Goal: Task Accomplishment & Management: Manage account settings

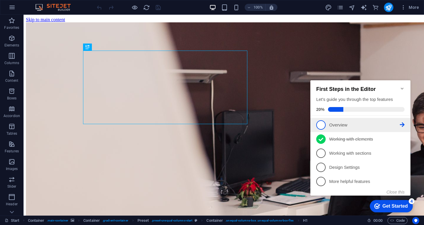
click at [321, 126] on span "1" at bounding box center [320, 124] width 9 height 9
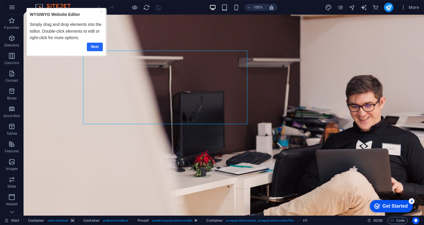
click at [95, 47] on link "Next" at bounding box center [95, 47] width 16 height 9
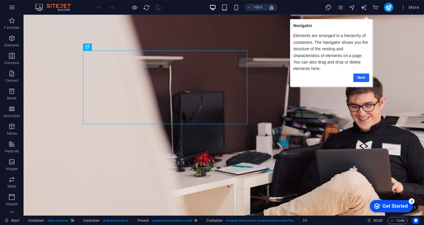
click at [359, 78] on link "Next" at bounding box center [361, 77] width 16 height 9
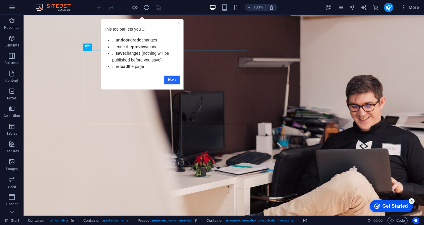
click at [168, 81] on link "Next" at bounding box center [172, 80] width 16 height 9
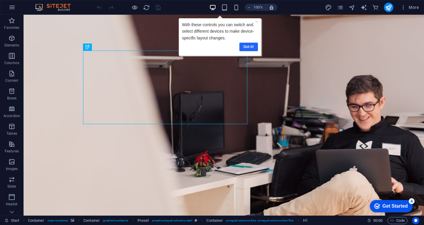
click at [247, 48] on link "Got it!" at bounding box center [248, 47] width 19 height 9
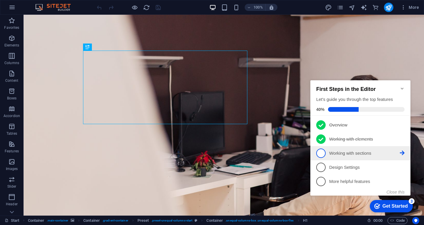
click at [322, 154] on span "3" at bounding box center [320, 153] width 9 height 9
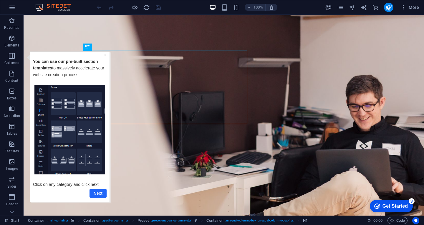
click at [97, 194] on link "Next" at bounding box center [97, 193] width 17 height 9
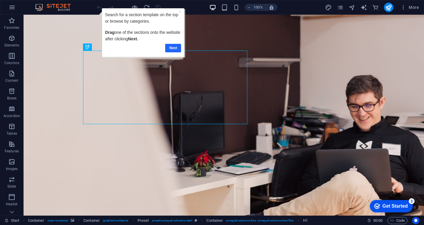
click at [172, 48] on link "Next" at bounding box center [173, 48] width 16 height 9
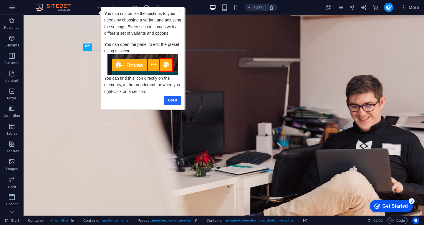
click at [175, 102] on link "Got it" at bounding box center [172, 100] width 17 height 9
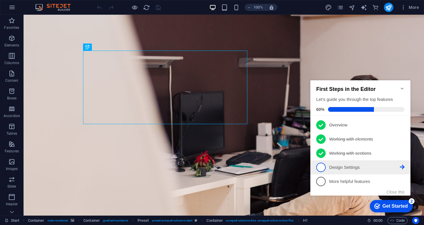
click at [321, 167] on span "4" at bounding box center [320, 167] width 9 height 9
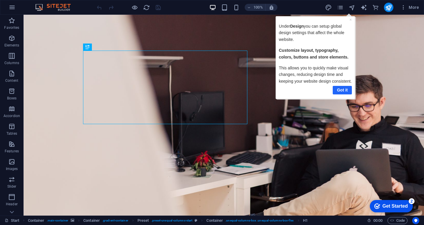
click at [343, 90] on link "Got it" at bounding box center [341, 90] width 19 height 9
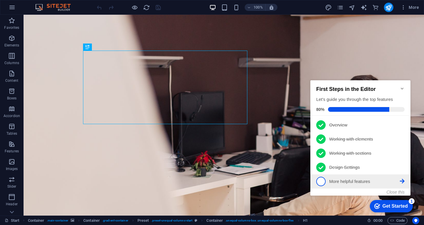
click at [320, 184] on span "5" at bounding box center [320, 181] width 9 height 9
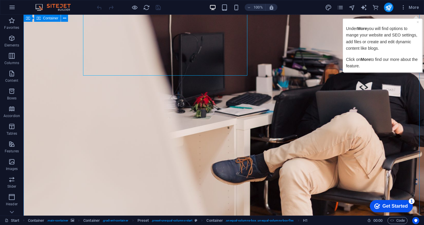
scroll to position [29, 0]
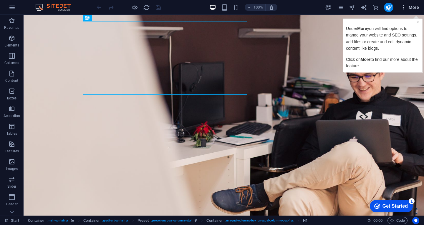
click at [411, 8] on span "More" at bounding box center [409, 7] width 19 height 6
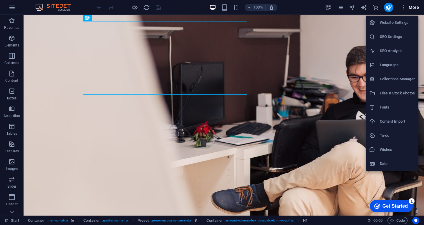
scroll to position [0, 0]
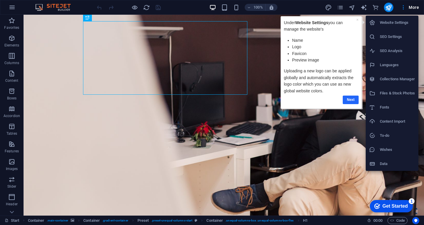
click at [350, 101] on link "Next" at bounding box center [350, 100] width 16 height 9
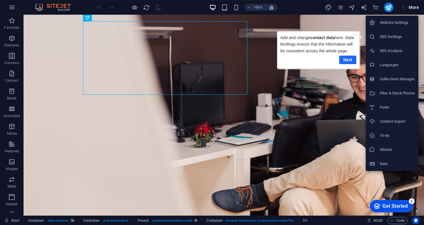
click at [347, 61] on link "Next" at bounding box center [347, 60] width 17 height 9
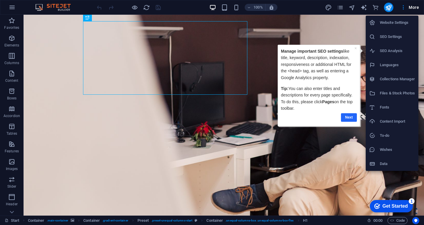
click at [351, 118] on link "Next" at bounding box center [349, 117] width 16 height 9
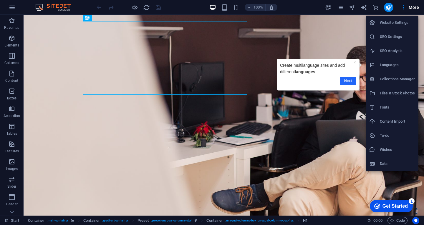
click at [349, 80] on link "Next" at bounding box center [348, 81] width 16 height 9
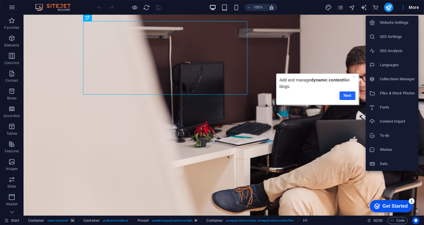
click at [346, 96] on link "Next" at bounding box center [347, 95] width 16 height 9
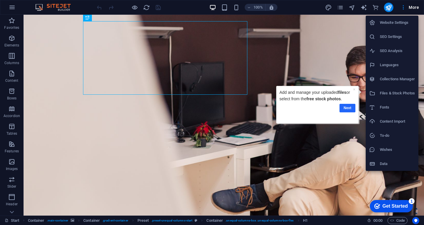
click at [348, 110] on link "Next" at bounding box center [347, 108] width 16 height 9
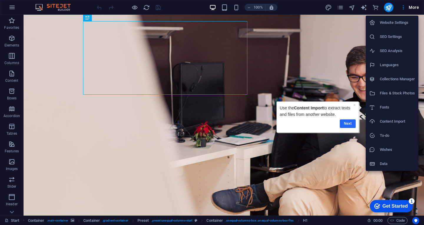
drag, startPoint x: 343, startPoint y: 126, endPoint x: 619, endPoint y: 227, distance: 293.6
click at [343, 126] on link "Next" at bounding box center [347, 123] width 16 height 9
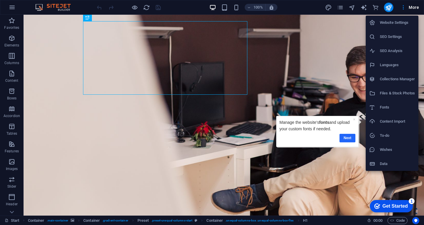
click at [346, 139] on link "Next" at bounding box center [347, 138] width 16 height 9
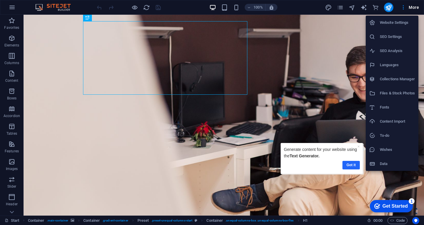
click at [349, 166] on link "Got it" at bounding box center [350, 165] width 17 height 9
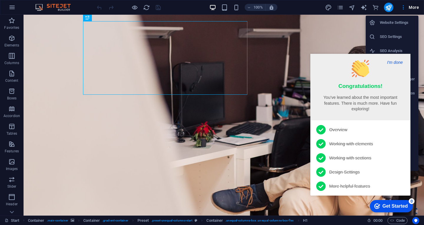
click at [391, 63] on button "I'm done" at bounding box center [394, 62] width 19 height 5
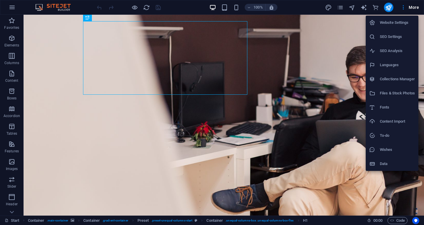
drag, startPoint x: 423, startPoint y: 53, endPoint x: 423, endPoint y: 28, distance: 24.7
click at [423, 28] on div at bounding box center [212, 112] width 424 height 225
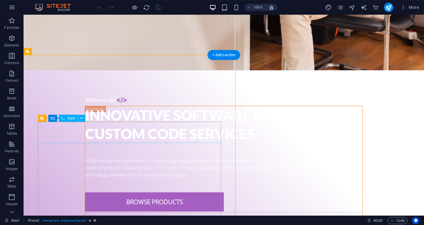
scroll to position [233, 0]
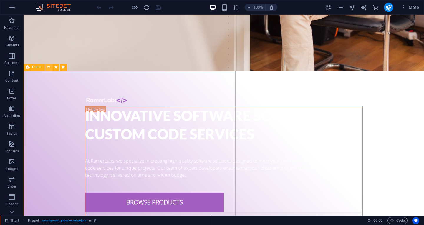
click at [49, 68] on icon at bounding box center [48, 67] width 3 height 6
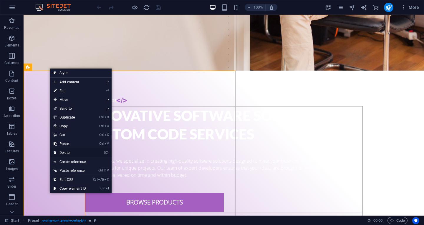
click at [74, 154] on link "⌦ Delete" at bounding box center [69, 152] width 39 height 9
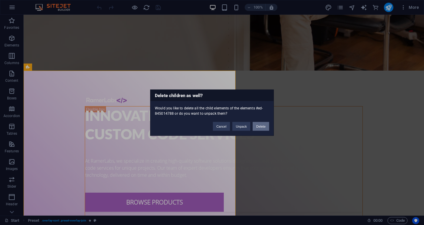
drag, startPoint x: 261, startPoint y: 127, endPoint x: 237, endPoint y: 112, distance: 27.7
click at [261, 127] on button "Delete" at bounding box center [260, 126] width 16 height 9
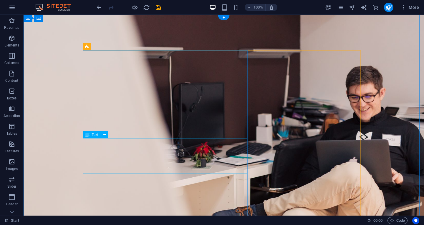
scroll to position [0, 0]
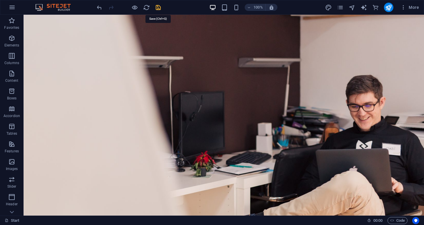
drag, startPoint x: 158, startPoint y: 9, endPoint x: 142, endPoint y: 3, distance: 16.6
click at [158, 9] on icon "save" at bounding box center [158, 7] width 7 height 7
click at [389, 9] on icon "publish" at bounding box center [388, 7] width 7 height 7
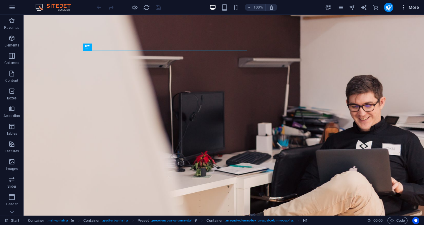
click at [406, 7] on icon "button" at bounding box center [403, 7] width 6 height 6
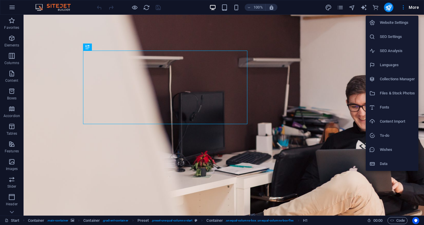
drag, startPoint x: 389, startPoint y: 78, endPoint x: 393, endPoint y: 79, distance: 4.2
click at [393, 79] on h6 "Collections Manager" at bounding box center [396, 79] width 35 height 7
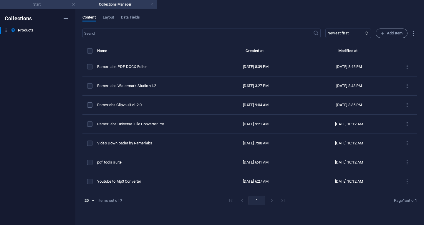
click at [39, 6] on h4 "Start" at bounding box center [39, 4] width 78 height 6
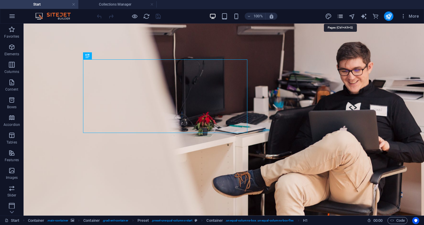
click at [339, 17] on icon "pages" at bounding box center [339, 16] width 7 height 7
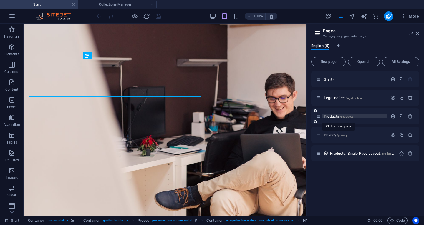
click at [333, 117] on span "Products /products" at bounding box center [338, 116] width 29 height 4
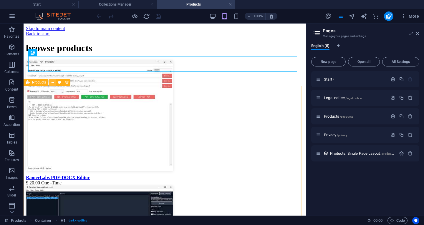
click at [51, 82] on icon at bounding box center [52, 82] width 3 height 6
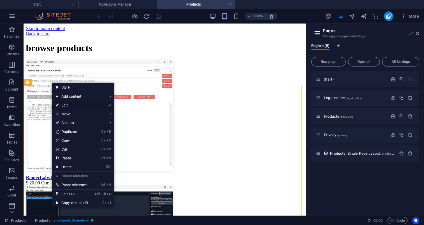
click at [85, 104] on link "⏎ Edit" at bounding box center [71, 105] width 39 height 9
select select "createdAt_DESC"
select select "columns.name"
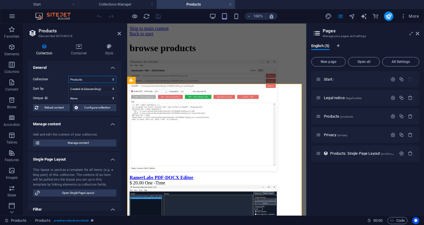
click at [87, 80] on select "Products" at bounding box center [92, 79] width 48 height 7
click at [88, 90] on select "Created at (ascending) Created at (descending) Updated at (ascending) Updated a…" at bounding box center [92, 88] width 48 height 7
click at [82, 95] on select "None Name Slug Product image Price Product description Gallery Download Now dow…" at bounding box center [92, 98] width 48 height 7
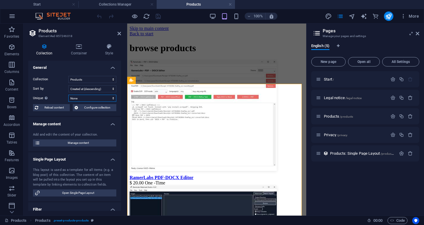
click at [82, 99] on select "None Name Slug Product image Price Product description Gallery Download Now dow…" at bounding box center [92, 98] width 48 height 7
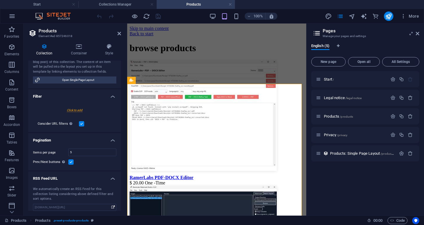
scroll to position [118, 0]
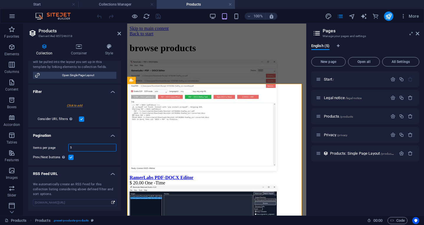
drag, startPoint x: 79, startPoint y: 150, endPoint x: 58, endPoint y: 148, distance: 21.3
click at [58, 148] on div "Items per page 5" at bounding box center [74, 148] width 83 height 8
type input "10"
click at [99, 203] on input "www.example.com/products/857246018.xml" at bounding box center [74, 202] width 83 height 7
click at [156, 17] on icon "save" at bounding box center [158, 16] width 7 height 7
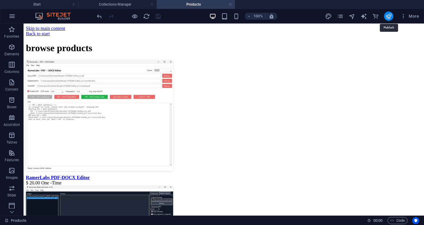
click at [388, 16] on icon "publish" at bounding box center [388, 16] width 7 height 7
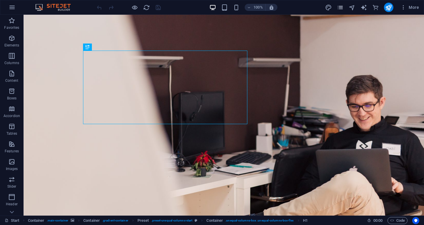
click at [340, 10] on icon "pages" at bounding box center [339, 7] width 7 height 7
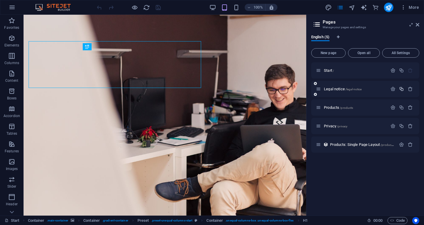
click at [400, 89] on icon "button" at bounding box center [401, 88] width 5 height 5
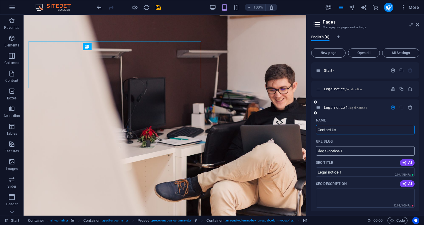
type input "Contact Us"
type input "/contact-us"
type input "Contact Us"
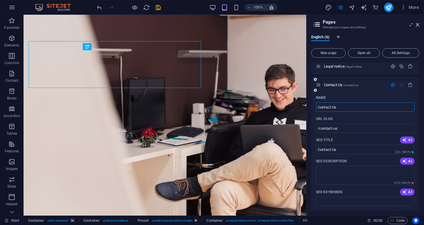
scroll to position [59, 0]
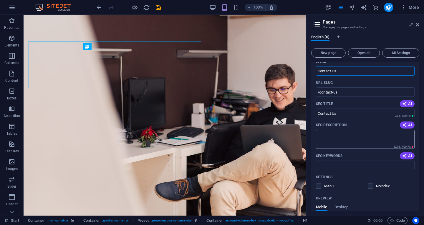
type input "Contact Us"
click at [342, 142] on textarea "SEO Description" at bounding box center [365, 139] width 99 height 19
type textarea "contact us"
click at [370, 187] on label at bounding box center [369, 186] width 5 height 5
click at [0, 0] on input "checkbox" at bounding box center [0, 0] width 0 height 0
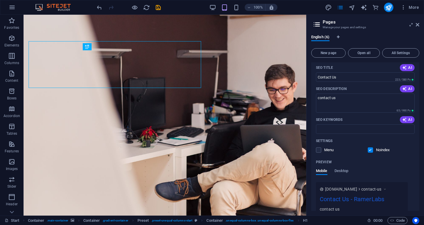
scroll to position [88, 0]
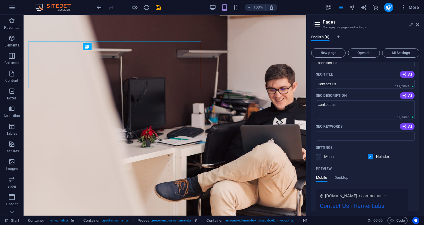
click at [369, 158] on label at bounding box center [369, 156] width 5 height 5
click at [0, 0] on input "checkbox" at bounding box center [0, 0] width 0 height 0
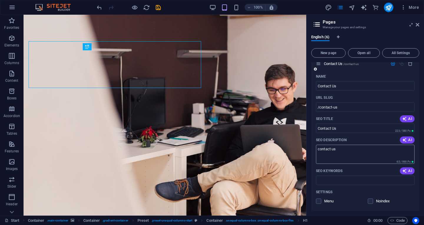
scroll to position [35, 0]
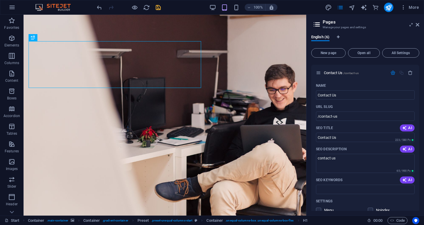
click at [159, 7] on icon "save" at bounding box center [158, 7] width 7 height 7
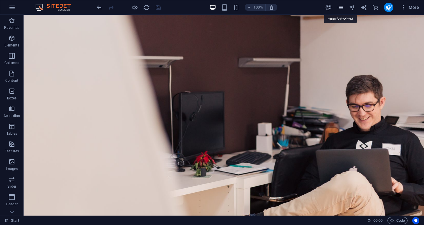
click at [341, 7] on icon "pages" at bounding box center [339, 7] width 7 height 7
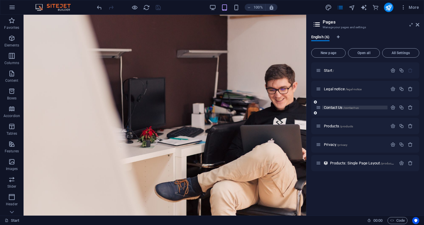
click at [335, 108] on span "Contact Us /contact-us" at bounding box center [341, 107] width 35 height 4
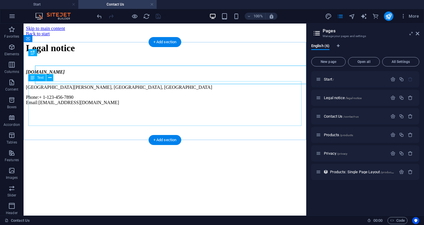
scroll to position [0, 0]
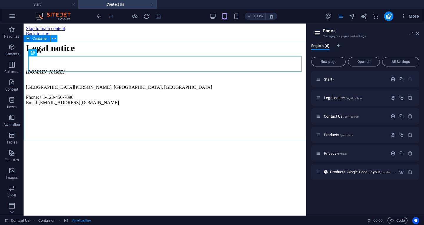
click at [53, 40] on icon at bounding box center [53, 39] width 3 height 6
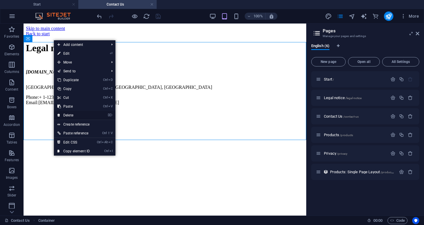
click at [78, 113] on link "⌦ Delete" at bounding box center [73, 115] width 39 height 9
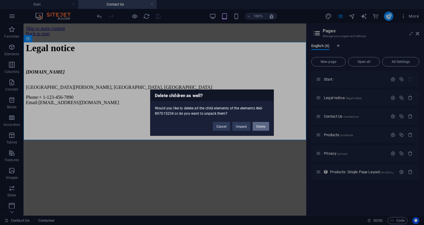
click at [260, 127] on button "Delete" at bounding box center [260, 126] width 16 height 9
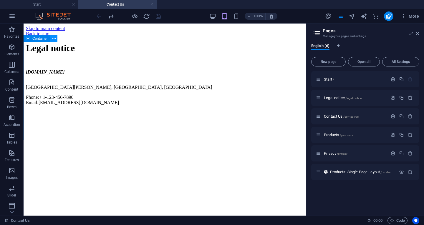
click at [52, 39] on button at bounding box center [53, 38] width 7 height 7
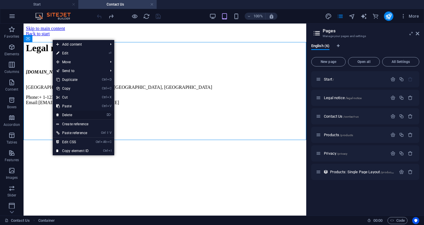
click at [81, 113] on link "⌦ Delete" at bounding box center [72, 115] width 39 height 9
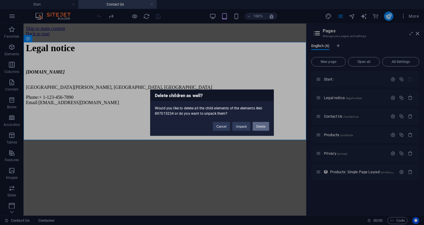
click at [263, 128] on button "Delete" at bounding box center [260, 126] width 16 height 9
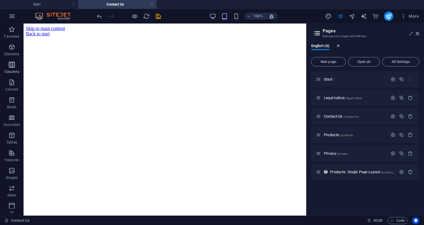
click at [13, 72] on p "Columns" at bounding box center [11, 71] width 15 height 5
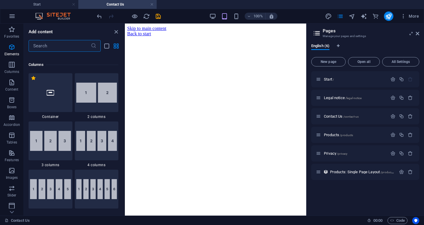
scroll to position [388, 0]
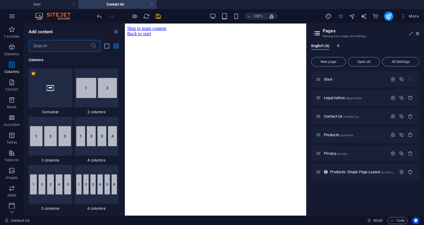
click at [59, 46] on input "text" at bounding box center [60, 46] width 62 height 12
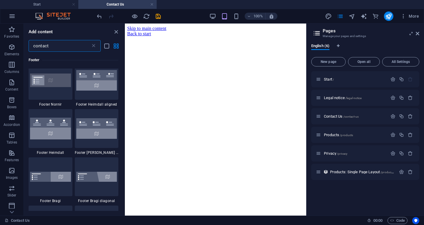
scroll to position [118, 0]
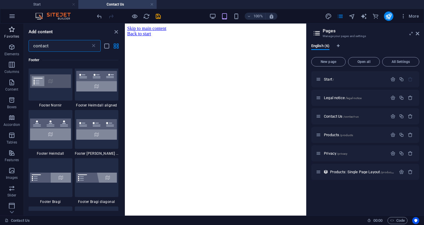
type input "contact"
click at [12, 29] on icon "button" at bounding box center [11, 29] width 7 height 7
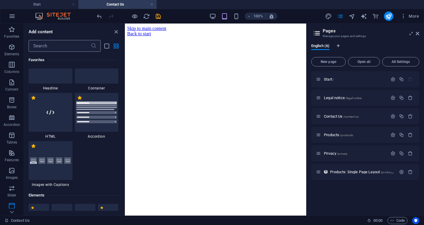
scroll to position [0, 0]
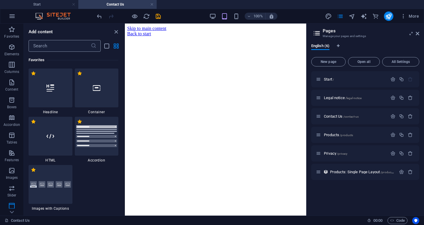
click at [77, 49] on input "text" at bounding box center [60, 46] width 62 height 12
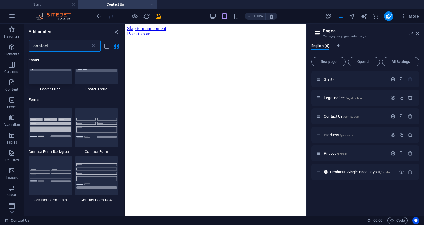
scroll to position [382, 0]
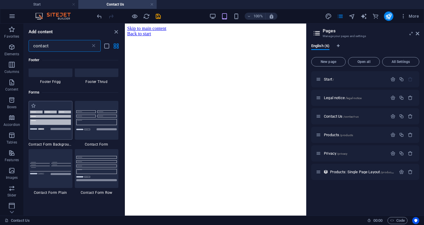
type input "contact"
click at [51, 117] on img at bounding box center [50, 120] width 41 height 19
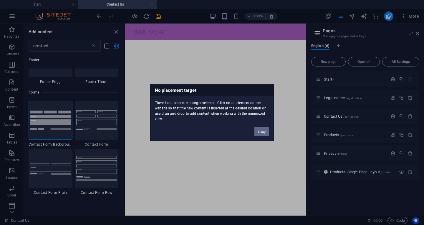
click at [258, 131] on button "Okay" at bounding box center [261, 131] width 15 height 9
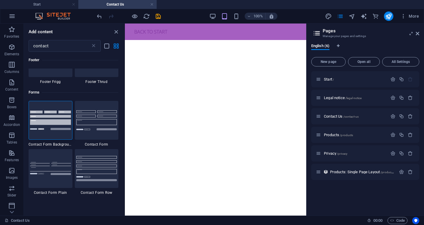
click at [191, 40] on html "Skip to main content Back to start" at bounding box center [215, 32] width 181 height 16
drag, startPoint x: 194, startPoint y: 78, endPoint x: 159, endPoint y: 77, distance: 35.0
click at [159, 40] on html "Skip to main content Back to start" at bounding box center [215, 32] width 181 height 16
click at [11, 66] on icon "button" at bounding box center [11, 64] width 7 height 7
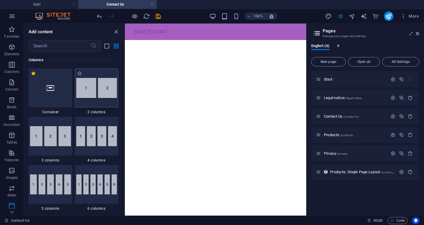
scroll to position [388, 0]
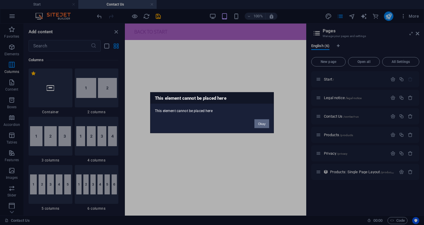
click at [263, 126] on button "Okay" at bounding box center [261, 123] width 15 height 9
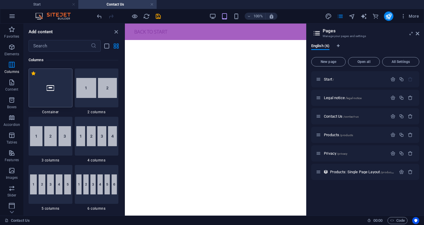
click at [49, 85] on icon at bounding box center [50, 88] width 8 height 8
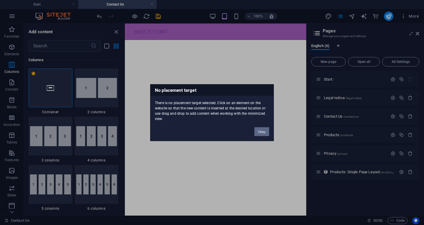
click at [258, 134] on button "Okay" at bounding box center [261, 131] width 15 height 9
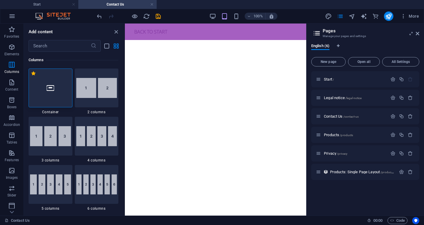
click at [149, 40] on html "Skip to main content Back to start" at bounding box center [215, 32] width 181 height 16
drag, startPoint x: 214, startPoint y: 39, endPoint x: 89, endPoint y: 29, distance: 126.0
click at [214, 39] on div "+ Add section" at bounding box center [215, 40] width 33 height 10
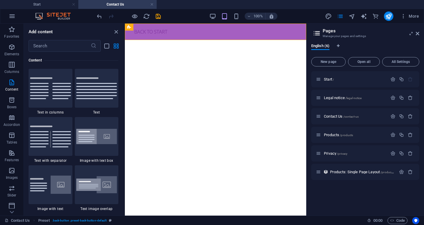
scroll to position [1126, 0]
click at [62, 47] on input "text" at bounding box center [60, 46] width 62 height 12
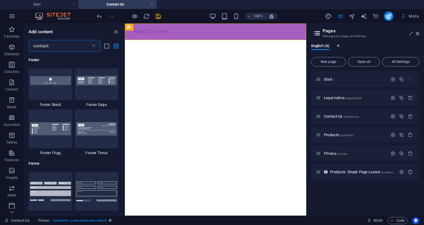
scroll to position [324, 0]
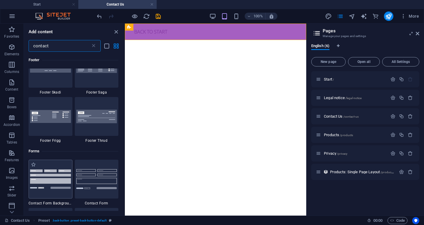
type input "contact"
drag, startPoint x: 57, startPoint y: 176, endPoint x: 56, endPoint y: 134, distance: 42.1
click at [57, 176] on img at bounding box center [50, 178] width 41 height 19
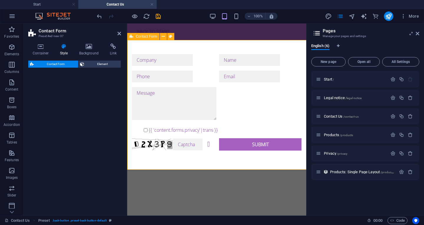
select select "rem"
select select "preset-contact-form-v3-background"
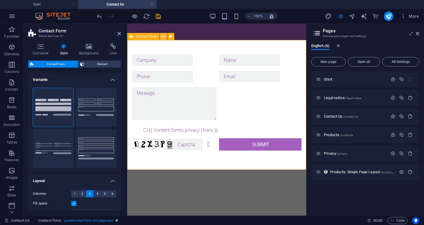
click at [164, 37] on icon at bounding box center [162, 37] width 3 height 6
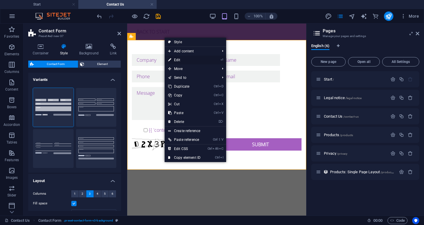
click at [193, 60] on link "⏎ Edit" at bounding box center [183, 60] width 39 height 9
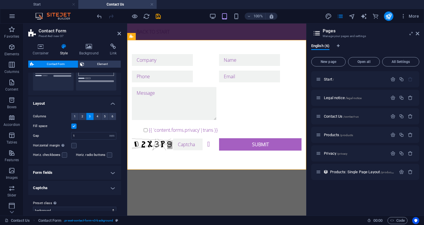
scroll to position [85, 0]
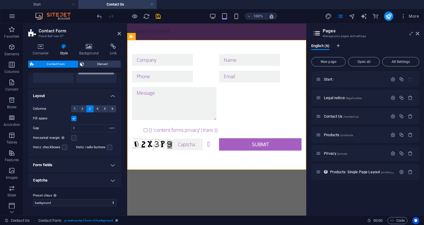
click at [113, 166] on h4 "Form fields" at bounding box center [74, 165] width 93 height 14
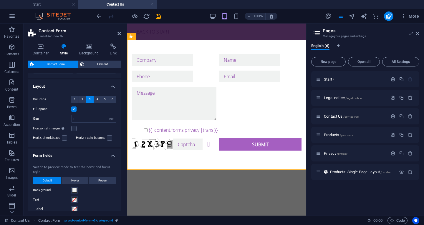
scroll to position [94, 0]
click at [42, 48] on icon at bounding box center [40, 47] width 25 height 6
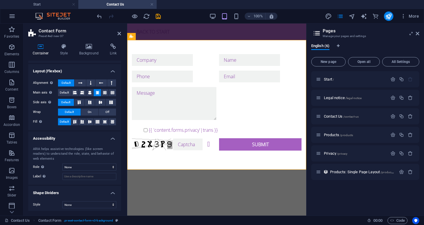
scroll to position [78, 0]
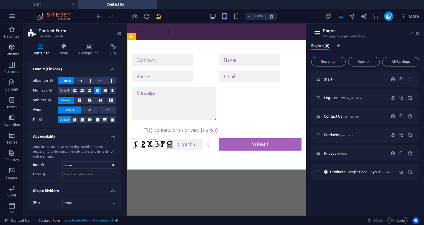
click at [9, 49] on icon "button" at bounding box center [11, 47] width 7 height 7
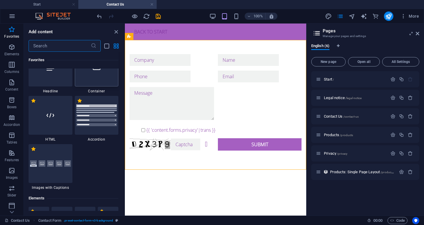
scroll to position [0, 0]
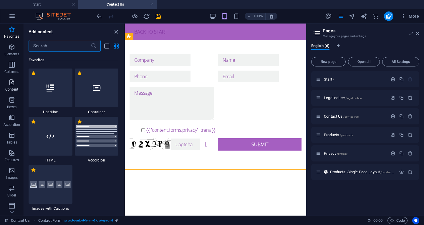
click at [13, 89] on p "Content" at bounding box center [11, 89] width 13 height 5
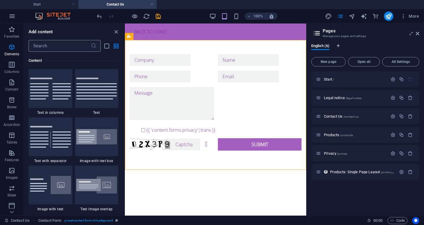
scroll to position [1126, 0]
click at [71, 47] on input "text" at bounding box center [60, 46] width 62 height 12
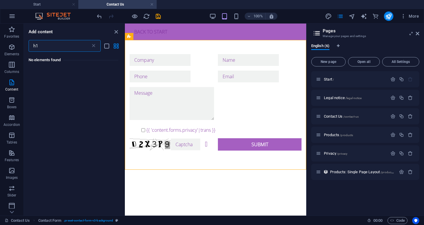
scroll to position [0, 0]
type input "h1"
click at [94, 46] on icon at bounding box center [94, 46] width 6 height 6
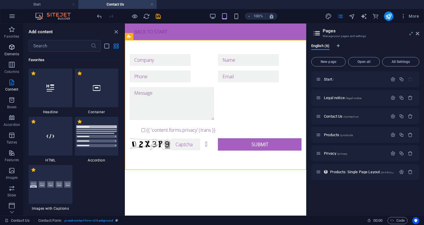
click at [13, 48] on icon "button" at bounding box center [11, 47] width 7 height 7
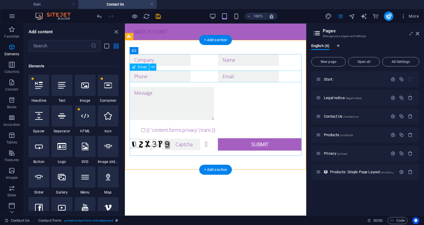
scroll to position [159, 0]
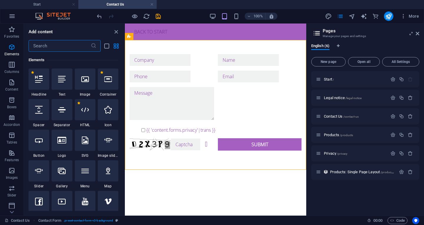
click at [39, 47] on input "text" at bounding box center [60, 46] width 62 height 12
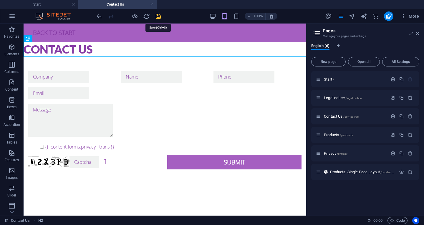
click at [159, 16] on icon "save" at bounding box center [158, 16] width 7 height 7
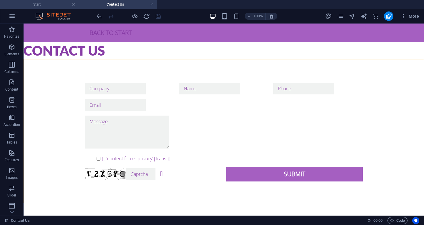
click at [36, 6] on h4 "Start" at bounding box center [39, 4] width 78 height 6
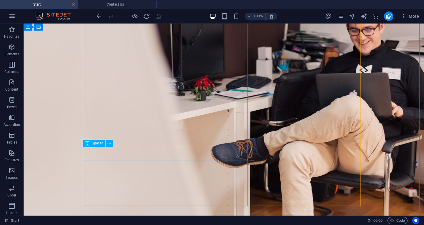
scroll to position [97, 0]
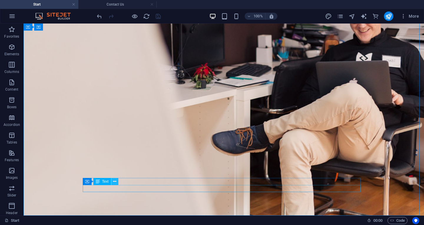
click at [112, 181] on button at bounding box center [114, 181] width 7 height 7
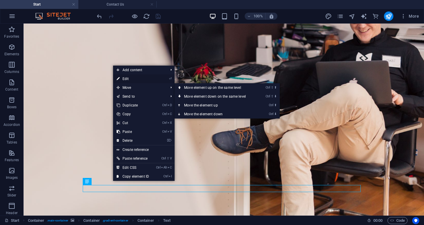
click at [125, 78] on link "⏎ Edit" at bounding box center [132, 78] width 39 height 9
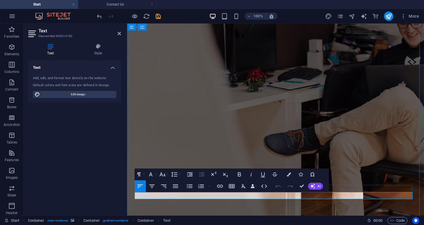
drag, startPoint x: 217, startPoint y: 196, endPoint x: 241, endPoint y: 196, distance: 24.1
click link "Privacy"
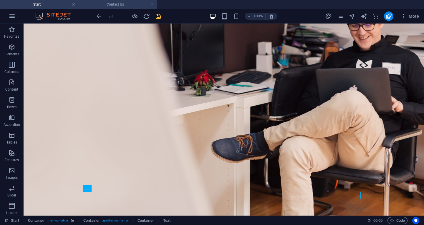
click at [125, 6] on h4 "Contact Us" at bounding box center [117, 4] width 78 height 6
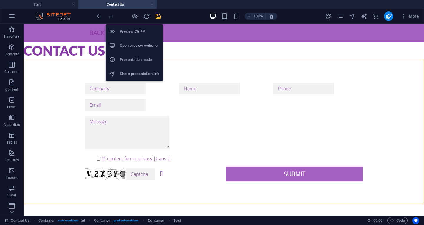
scroll to position [0, 0]
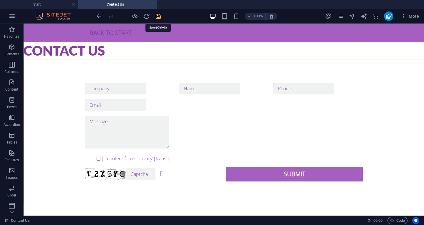
click at [160, 18] on icon "save" at bounding box center [158, 16] width 7 height 7
click at [341, 18] on icon "pages" at bounding box center [339, 16] width 7 height 7
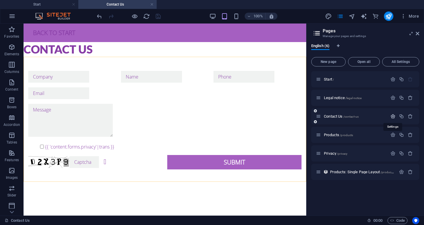
click at [394, 117] on icon "button" at bounding box center [392, 116] width 5 height 5
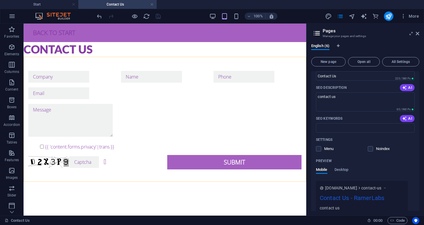
scroll to position [147, 0]
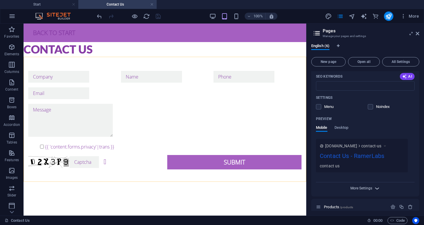
click at [361, 187] on span "More Settings" at bounding box center [361, 188] width 22 height 4
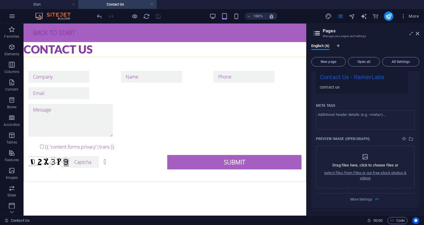
scroll to position [134, 0]
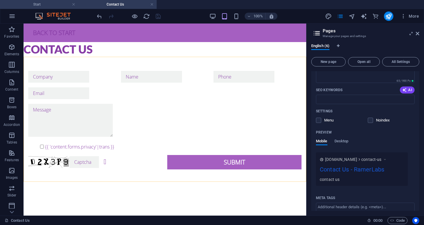
click at [54, 7] on h4 "Start" at bounding box center [39, 4] width 78 height 6
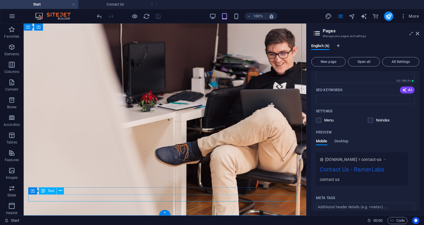
click at [58, 191] on button at bounding box center [60, 190] width 7 height 7
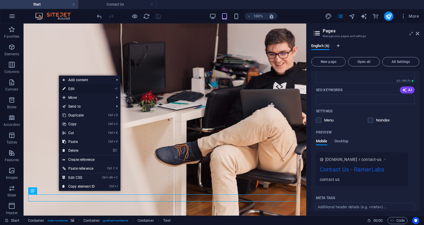
click at [76, 90] on link "⏎ Edit" at bounding box center [78, 88] width 39 height 9
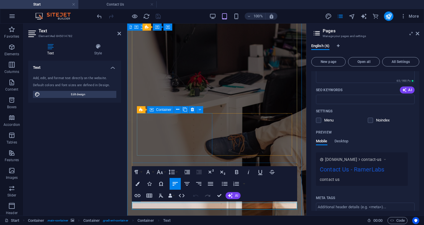
scroll to position [83, 0]
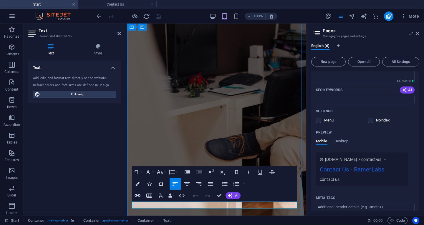
drag, startPoint x: 215, startPoint y: 205, endPoint x: 237, endPoint y: 206, distance: 22.7
click at [135, 197] on icon "button" at bounding box center [137, 195] width 7 height 7
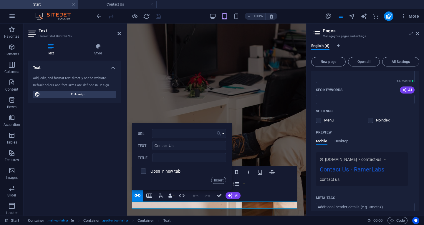
click at [221, 134] on icon "button" at bounding box center [219, 133] width 6 height 7
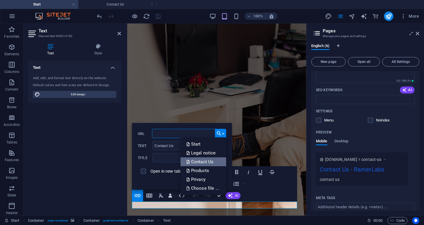
click at [206, 162] on p "Contact Us" at bounding box center [200, 161] width 28 height 9
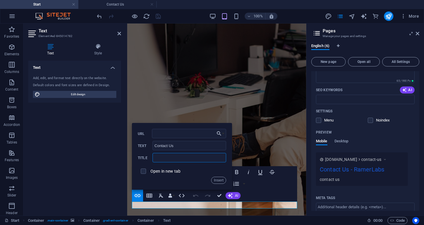
click at [178, 158] on input "text" at bounding box center [189, 157] width 74 height 9
type input "Contact Us"
click at [215, 181] on button "Insert" at bounding box center [218, 180] width 15 height 7
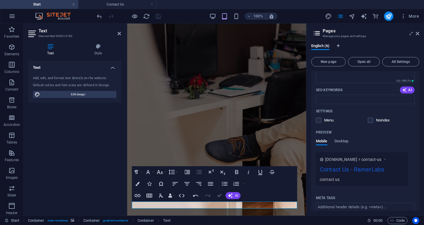
drag, startPoint x: 219, startPoint y: 194, endPoint x: 211, endPoint y: 118, distance: 76.3
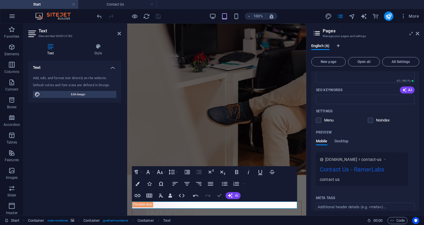
scroll to position [42, 0]
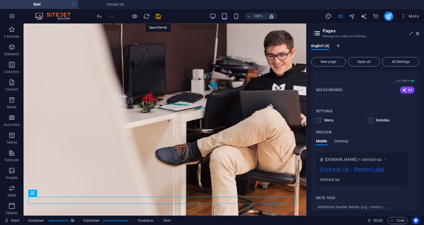
click at [157, 15] on icon "save" at bounding box center [158, 16] width 7 height 7
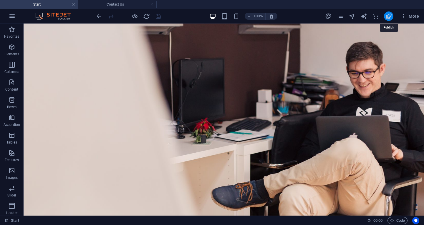
click at [386, 17] on icon "publish" at bounding box center [388, 16] width 7 height 7
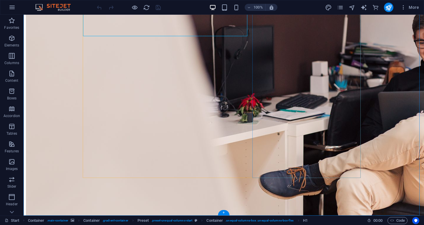
scroll to position [88, 0]
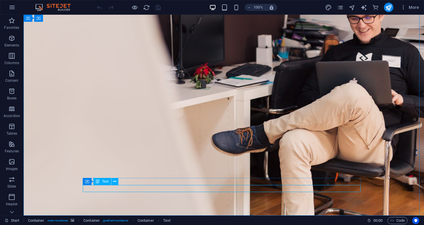
click at [119, 184] on div "Container Text" at bounding box center [102, 181] width 39 height 7
click at [116, 184] on icon at bounding box center [114, 182] width 3 height 6
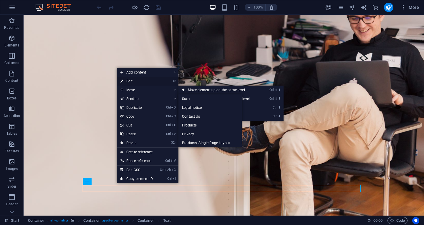
click at [132, 81] on link "⏎ Edit" at bounding box center [136, 81] width 39 height 9
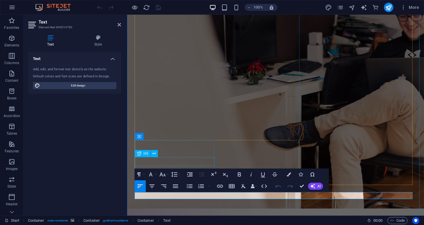
scroll to position [81, 0]
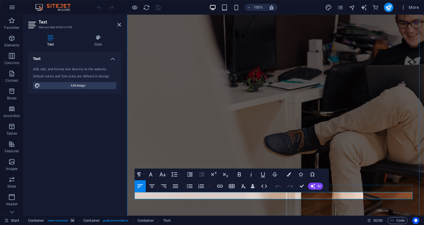
drag, startPoint x: 217, startPoint y: 195, endPoint x: 241, endPoint y: 195, distance: 23.5
click at [290, 175] on icon "button" at bounding box center [288, 174] width 4 height 4
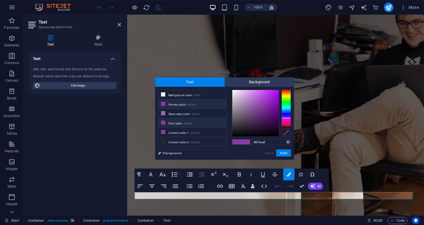
click at [200, 120] on li "Font color #873ca5" at bounding box center [192, 122] width 68 height 9
click at [192, 96] on li "Background color #ffffff" at bounding box center [192, 94] width 68 height 9
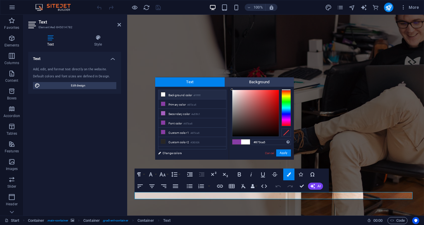
type input "#ffffff"
click at [283, 155] on button "Apply" at bounding box center [283, 152] width 15 height 7
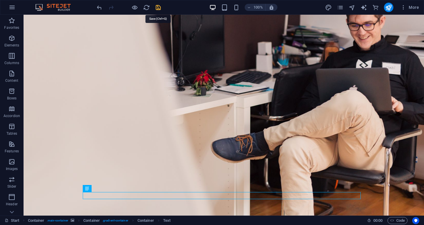
click at [159, 6] on icon "save" at bounding box center [158, 7] width 7 height 7
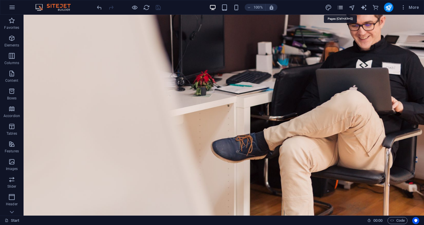
click at [341, 9] on icon "pages" at bounding box center [339, 7] width 7 height 7
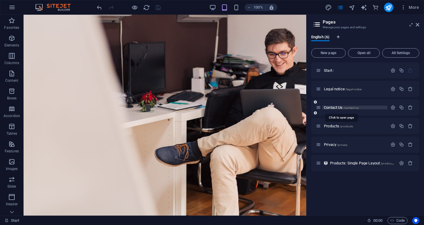
click at [345, 108] on span "/contact-us" at bounding box center [351, 107] width 16 height 3
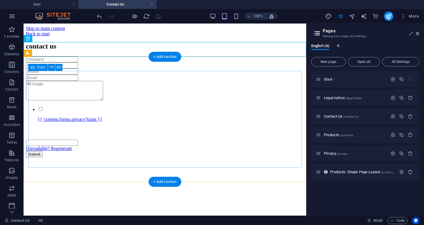
scroll to position [0, 0]
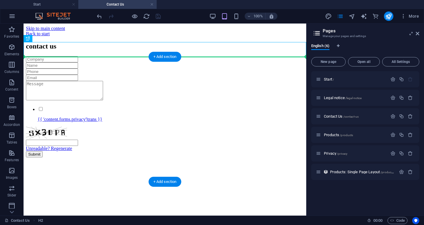
drag, startPoint x: 80, startPoint y: 53, endPoint x: 104, endPoint y: 67, distance: 27.8
drag, startPoint x: 54, startPoint y: 46, endPoint x: 58, endPoint y: 70, distance: 23.6
drag, startPoint x: 40, startPoint y: 52, endPoint x: 44, endPoint y: 61, distance: 9.7
drag, startPoint x: 41, startPoint y: 52, endPoint x: 44, endPoint y: 66, distance: 14.1
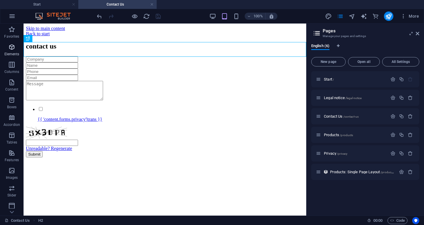
click at [9, 49] on icon "button" at bounding box center [11, 47] width 7 height 7
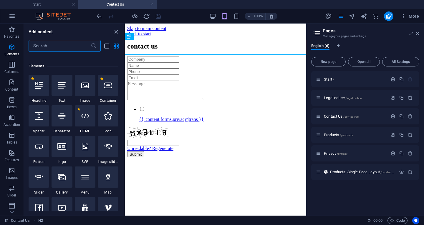
scroll to position [159, 0]
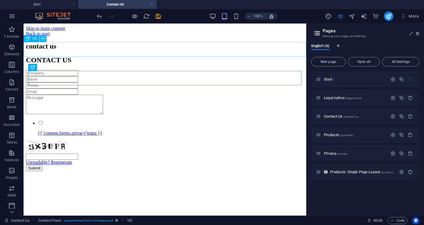
click at [44, 41] on icon at bounding box center [42, 39] width 3 height 6
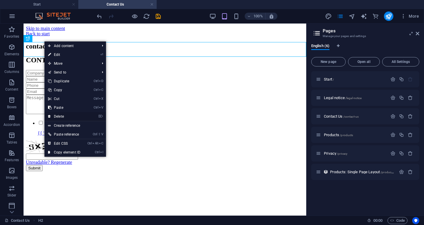
click at [60, 113] on link "⌦ Delete" at bounding box center [63, 116] width 39 height 9
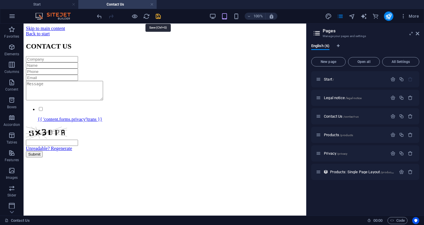
click at [156, 18] on icon "save" at bounding box center [158, 16] width 7 height 7
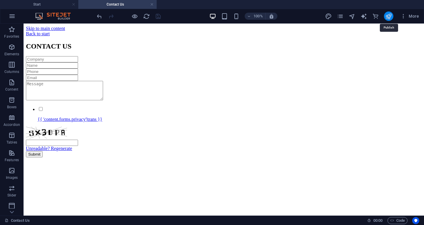
click at [389, 15] on icon "publish" at bounding box center [388, 16] width 7 height 7
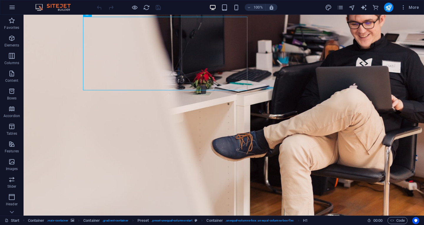
scroll to position [88, 0]
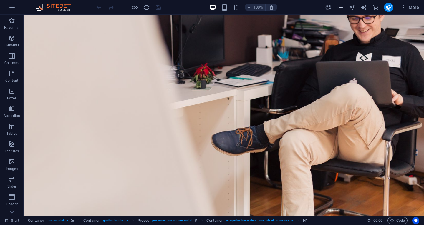
click at [340, 8] on icon "pages" at bounding box center [339, 7] width 7 height 7
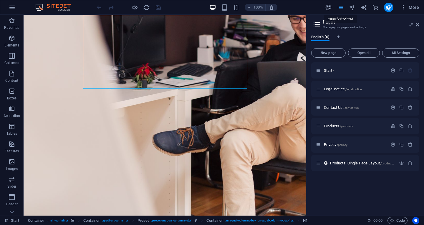
scroll to position [36, 0]
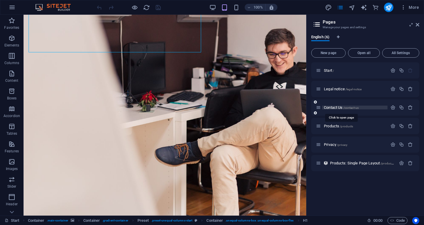
click at [336, 108] on span "Contact Us /contact-us" at bounding box center [341, 107] width 35 height 4
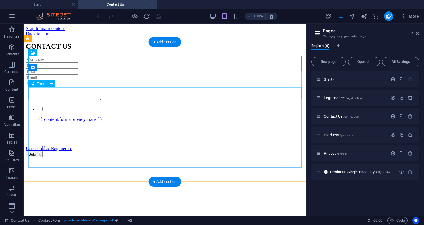
scroll to position [0, 0]
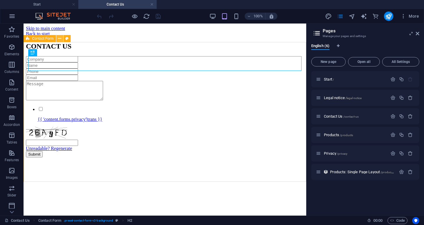
click at [61, 39] on button at bounding box center [59, 38] width 7 height 7
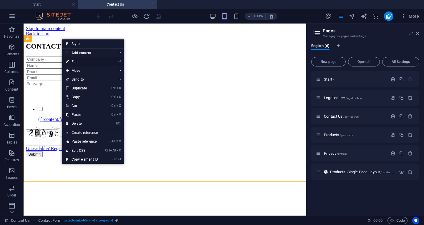
click at [82, 61] on link "⏎ Edit" at bounding box center [81, 61] width 39 height 9
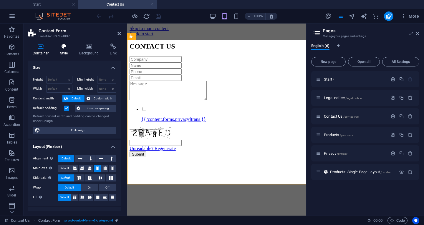
click at [67, 51] on h4 "Style" at bounding box center [65, 50] width 19 height 12
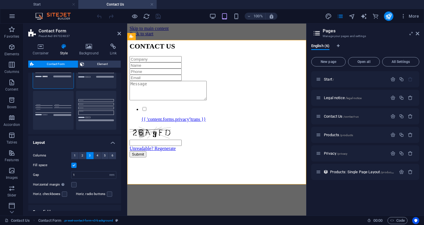
scroll to position [85, 0]
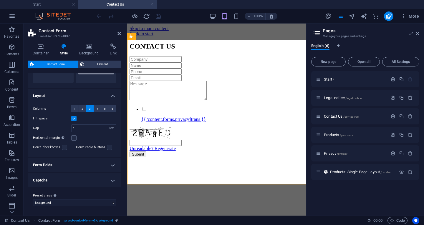
click at [111, 166] on h4 "Form fields" at bounding box center [74, 165] width 93 height 14
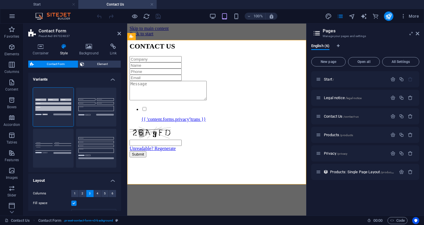
scroll to position [0, 0]
click at [114, 46] on icon at bounding box center [113, 47] width 16 height 6
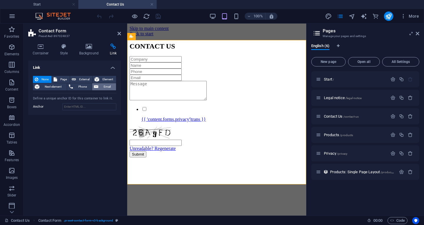
click at [103, 87] on span "Email" at bounding box center [107, 86] width 14 height 7
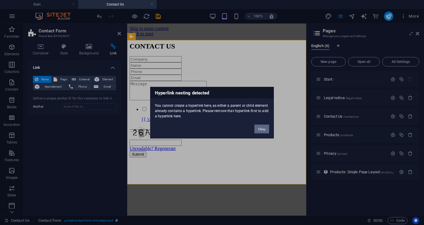
click at [260, 127] on button "Okay" at bounding box center [261, 128] width 15 height 9
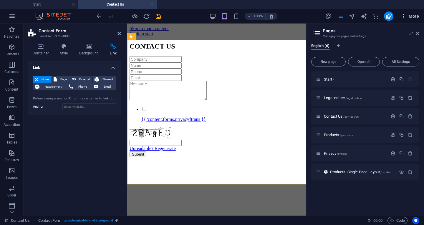
click at [403, 16] on icon "button" at bounding box center [403, 16] width 6 height 6
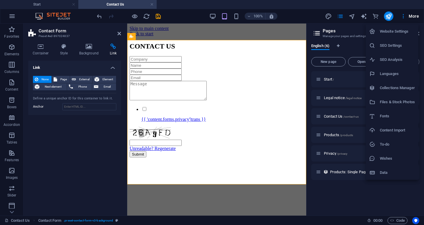
click at [12, 32] on div at bounding box center [212, 112] width 424 height 225
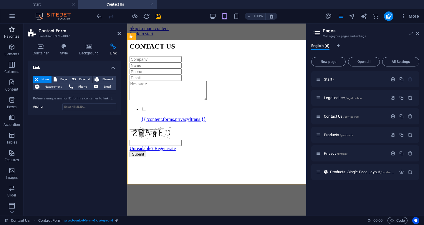
click at [11, 29] on icon "button" at bounding box center [11, 29] width 7 height 7
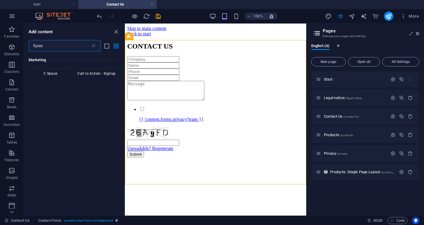
scroll to position [711, 0]
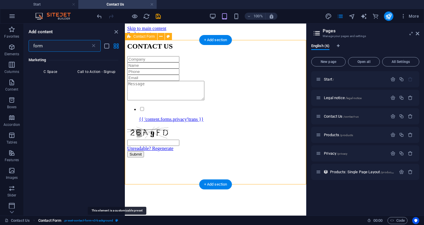
type input "form"
click at [116, 221] on icon "breadcrumb" at bounding box center [116, 220] width 3 height 3
select select "rem"
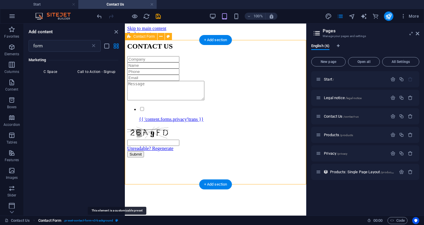
select select "rem"
select select "px"
select select "preset-contact-form-v3-background"
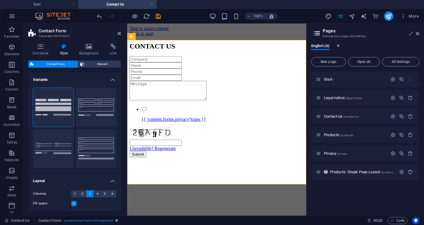
drag, startPoint x: 154, startPoint y: 5, endPoint x: 72, endPoint y: 36, distance: 88.3
click at [154, 5] on h4 "Contact Us" at bounding box center [117, 4] width 78 height 6
click at [153, 4] on link at bounding box center [152, 5] width 4 height 6
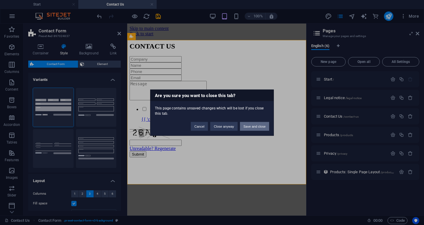
drag, startPoint x: 255, startPoint y: 128, endPoint x: 223, endPoint y: 100, distance: 43.1
click at [255, 128] on button "Save and close" at bounding box center [254, 126] width 29 height 9
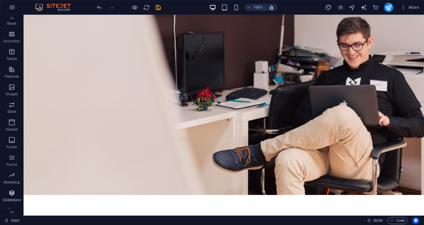
scroll to position [81, 0]
click at [11, 154] on icon "button" at bounding box center [11, 150] width 7 height 7
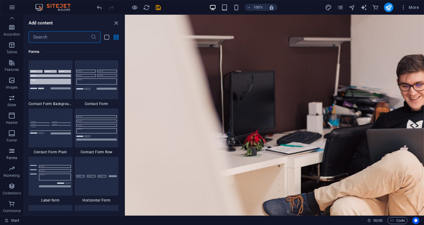
scroll to position [4391, 0]
click at [158, 5] on icon "save" at bounding box center [158, 7] width 7 height 7
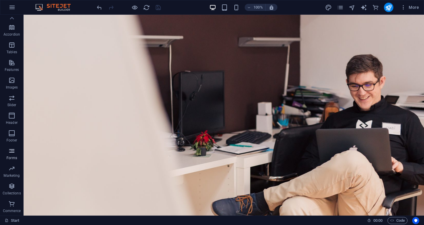
click at [12, 157] on p "Forms" at bounding box center [11, 158] width 11 height 5
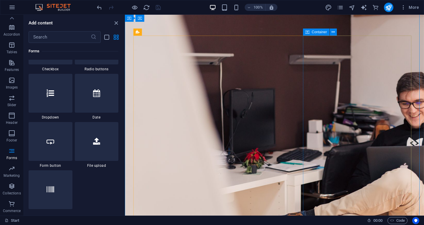
scroll to position [0, 0]
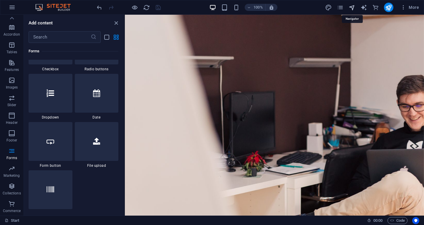
click at [351, 8] on icon "navigator" at bounding box center [351, 7] width 7 height 7
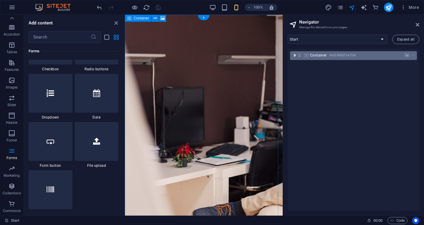
click at [295, 56] on icon "toggle-expand" at bounding box center [294, 55] width 6 height 6
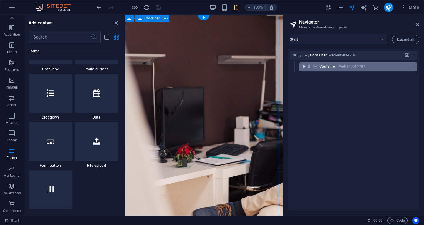
click at [304, 67] on icon "toggle-expand" at bounding box center [304, 67] width 6 height 6
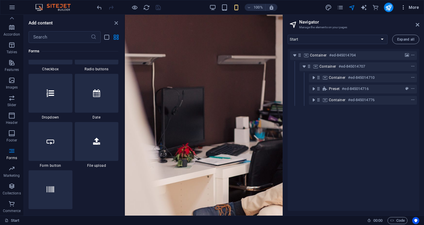
click at [405, 9] on icon "button" at bounding box center [403, 7] width 6 height 6
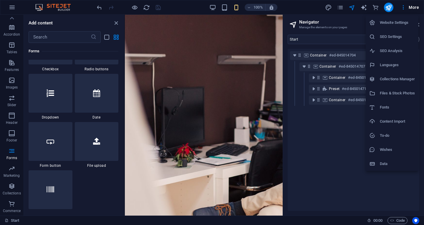
click at [381, 161] on h6 "Data" at bounding box center [396, 163] width 35 height 7
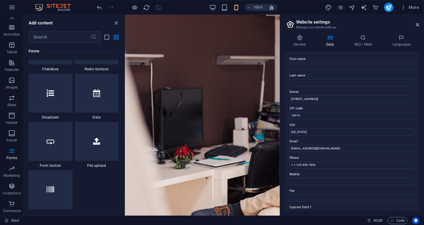
scroll to position [88, 0]
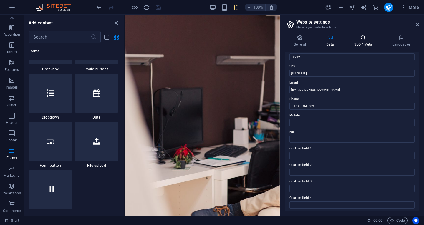
click at [357, 45] on h4 "SEO / Meta" at bounding box center [364, 41] width 38 height 12
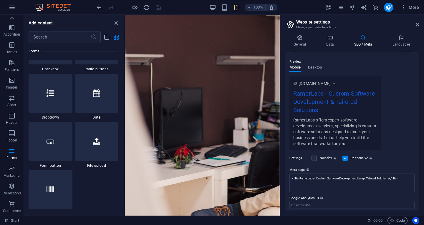
scroll to position [68, 0]
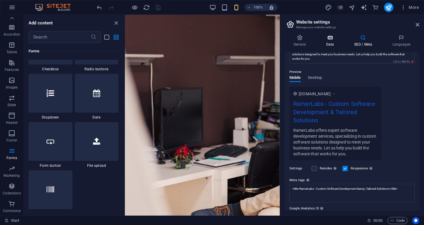
click at [334, 41] on h4 "Data" at bounding box center [331, 41] width 28 height 12
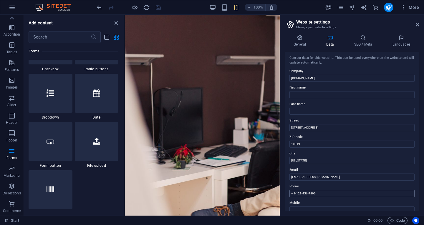
scroll to position [0, 0]
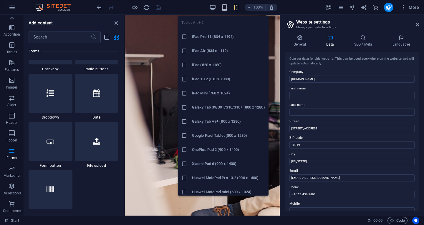
click at [224, 9] on icon "button" at bounding box center [224, 7] width 7 height 7
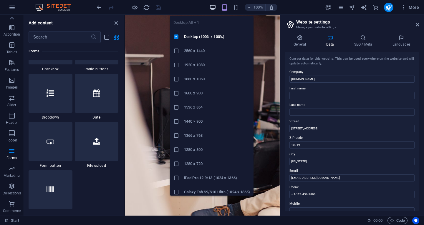
click at [214, 8] on icon "button" at bounding box center [212, 7] width 7 height 7
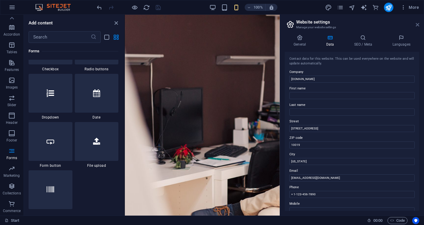
drag, startPoint x: 417, startPoint y: 25, endPoint x: 152, endPoint y: 49, distance: 265.9
click at [417, 25] on icon at bounding box center [417, 24] width 4 height 5
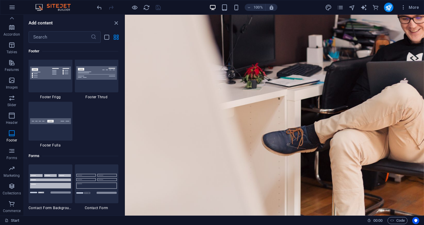
scroll to position [4361, 0]
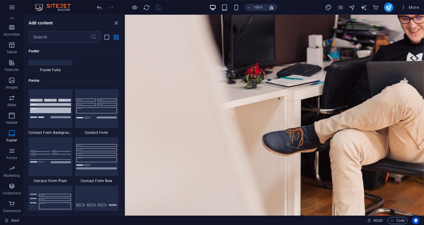
drag, startPoint x: 46, startPoint y: 94, endPoint x: 121, endPoint y: 71, distance: 77.6
click at [121, 71] on div "Favorites 1 Star Headline 1 Star Container 1 Star HTML 1 Star Accordion 1 Star …" at bounding box center [74, 127] width 100 height 168
click at [339, 10] on icon "pages" at bounding box center [339, 7] width 7 height 7
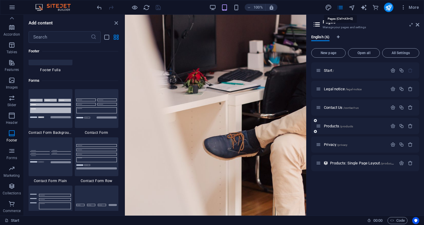
scroll to position [81, 0]
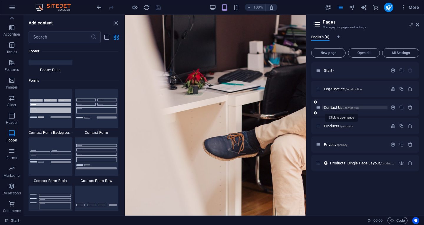
click at [343, 106] on span "Contact Us /contact-us" at bounding box center [341, 107] width 35 height 4
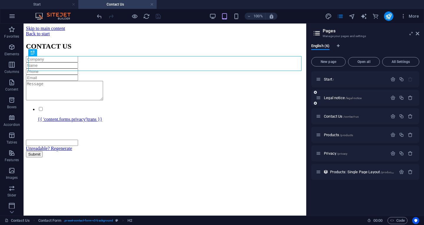
scroll to position [0, 0]
click at [392, 98] on icon "button" at bounding box center [392, 97] width 5 height 5
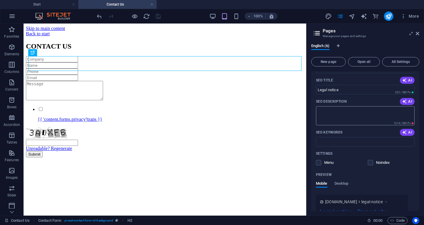
scroll to position [88, 0]
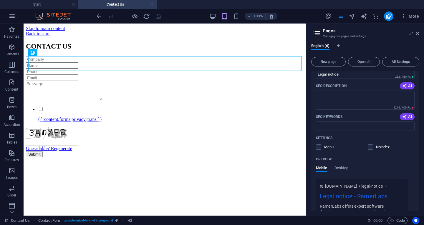
click at [414, 34] on header "Pages Manage your pages and settings" at bounding box center [365, 31] width 107 height 15
click at [415, 34] on icon at bounding box center [417, 33] width 4 height 5
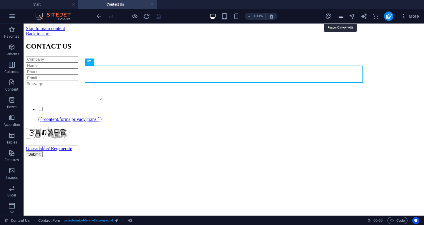
click at [343, 17] on icon "pages" at bounding box center [339, 16] width 7 height 7
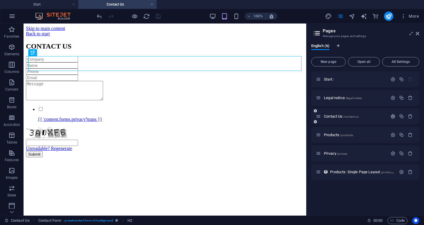
click at [391, 116] on icon "button" at bounding box center [392, 116] width 5 height 5
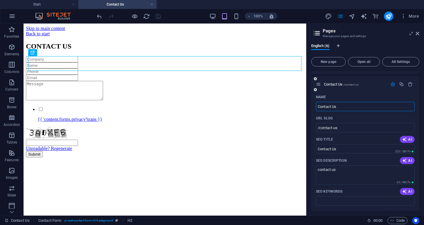
scroll to position [0, 0]
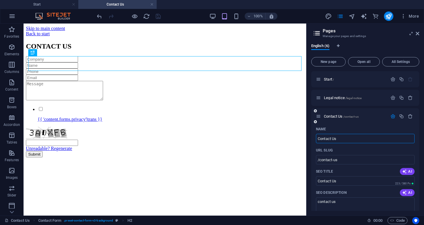
click at [393, 115] on icon "button" at bounding box center [392, 116] width 5 height 5
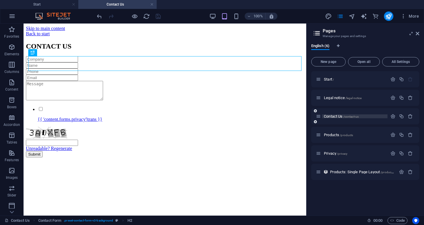
click at [352, 117] on span "/contact-us" at bounding box center [351, 116] width 16 height 3
click at [32, 38] on span "Contact Form" at bounding box center [42, 39] width 21 height 4
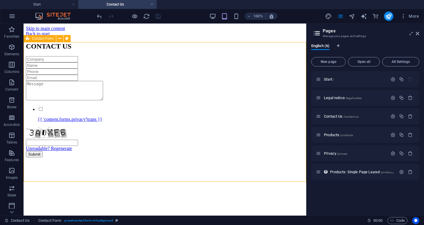
click at [36, 40] on span "Contact Form" at bounding box center [42, 39] width 21 height 4
click at [59, 39] on icon at bounding box center [59, 39] width 3 height 6
click at [61, 38] on icon at bounding box center [59, 39] width 3 height 6
click at [59, 38] on icon at bounding box center [59, 39] width 3 height 6
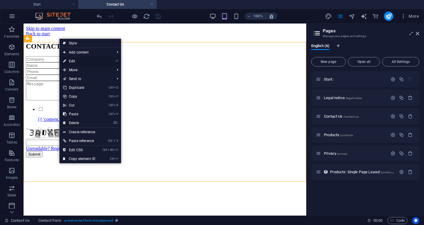
click at [75, 60] on link "⏎ Edit" at bounding box center [78, 61] width 39 height 9
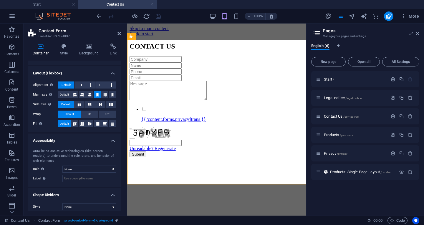
scroll to position [78, 0]
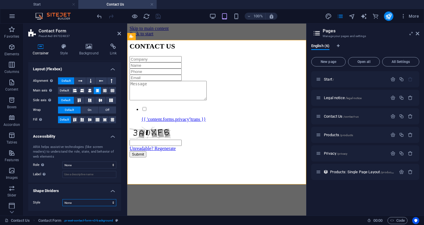
click at [83, 201] on select "None Triangle Square Diagonal Polygon 1 Polygon 2 Zigzag Multiple Zigzags Waves…" at bounding box center [89, 202] width 54 height 7
click at [62, 199] on select "None Triangle Square Diagonal Polygon 1 Polygon 2 Zigzag Multiple Zigzags Waves…" at bounding box center [89, 202] width 54 height 7
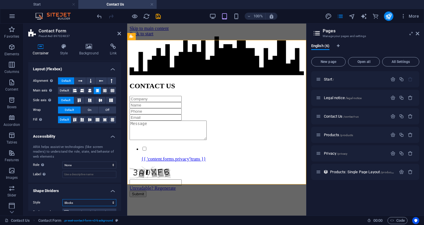
click at [74, 204] on select "None Triangle Square Diagonal Polygon 1 Polygon 2 Zigzag Multiple Zigzags Waves…" at bounding box center [89, 202] width 54 height 7
select select "fan"
click at [62, 199] on select "None Triangle Square Diagonal Polygon 1 Polygon 2 Zigzag Multiple Zigzags Waves…" at bounding box center [89, 202] width 54 height 7
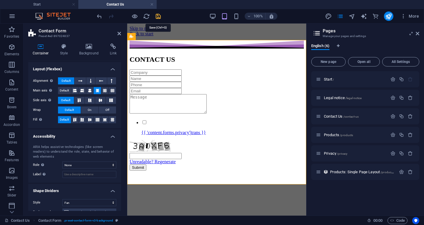
drag, startPoint x: 158, startPoint y: 18, endPoint x: 136, endPoint y: 1, distance: 27.6
click at [158, 18] on icon "save" at bounding box center [158, 16] width 7 height 7
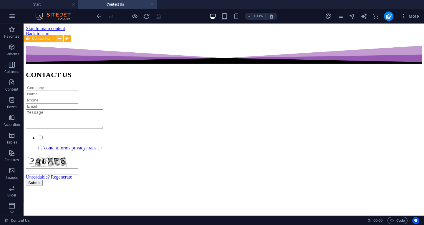
click at [59, 39] on icon at bounding box center [59, 39] width 3 height 6
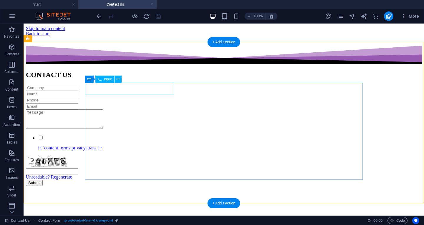
click at [108, 89] on div at bounding box center [223, 88] width 395 height 6
click at [117, 80] on icon at bounding box center [117, 79] width 3 height 6
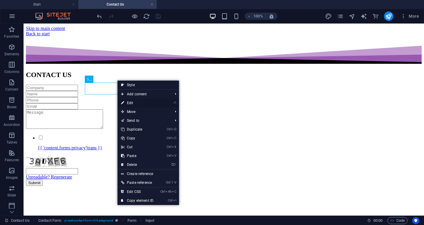
click at [134, 101] on link "⏎ Edit" at bounding box center [136, 103] width 39 height 9
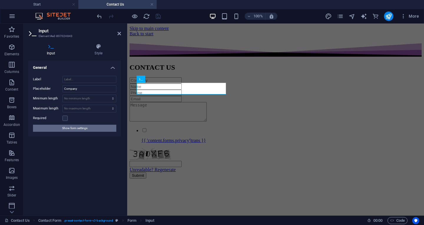
click at [74, 128] on span "Show form settings" at bounding box center [74, 128] width 25 height 7
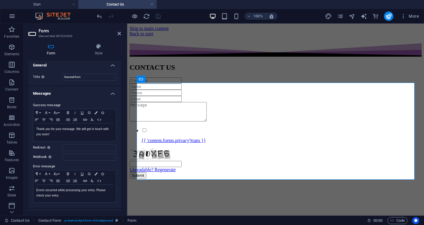
scroll to position [0, 0]
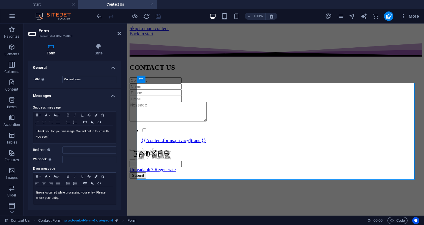
click at [110, 96] on h4 "Messages" at bounding box center [74, 94] width 93 height 11
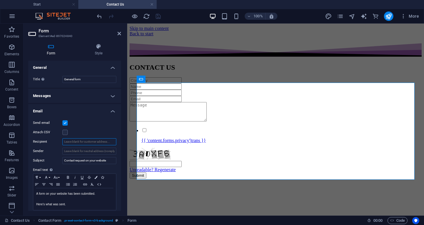
click at [68, 143] on input "Recipient" at bounding box center [89, 141] width 54 height 7
type input "[EMAIL_ADDRESS][DOMAIN_NAME]"
click at [75, 152] on input "Sender" at bounding box center [89, 151] width 54 height 7
drag, startPoint x: 76, startPoint y: 152, endPoint x: 107, endPoint y: 152, distance: 30.9
click at [107, 152] on input "noreply@gmail.com" at bounding box center [89, 151] width 54 height 7
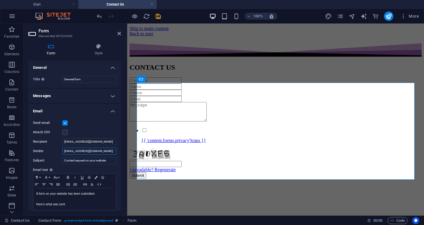
type input "noreply@ramerlabs.com"
click at [112, 110] on h4 "Email" at bounding box center [74, 109] width 93 height 11
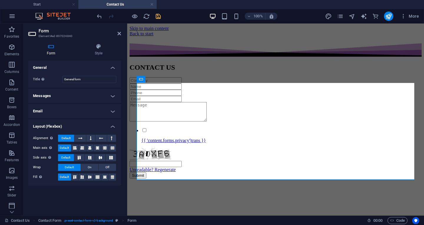
click at [111, 96] on h4 "Messages" at bounding box center [74, 96] width 93 height 14
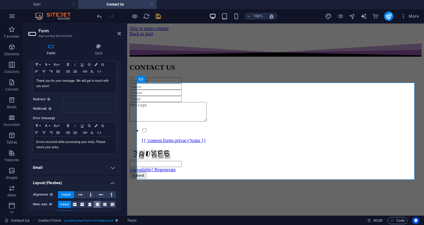
scroll to position [59, 0]
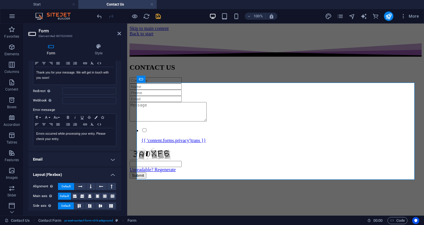
click at [110, 161] on h4 "Email" at bounding box center [74, 159] width 93 height 14
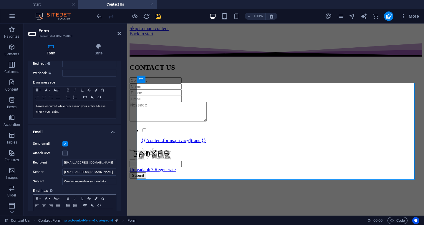
scroll to position [118, 0]
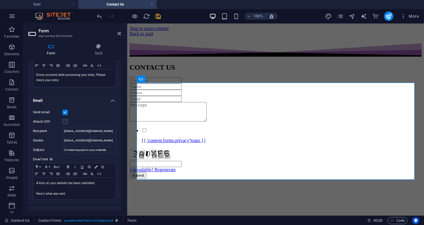
click at [158, 20] on div at bounding box center [129, 15] width 66 height 9
click at [158, 18] on icon "save" at bounding box center [158, 16] width 7 height 7
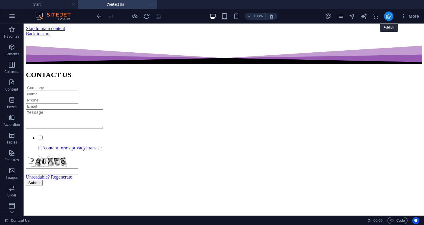
drag, startPoint x: 389, startPoint y: 15, endPoint x: 216, endPoint y: 9, distance: 173.0
click at [389, 15] on icon "publish" at bounding box center [388, 16] width 7 height 7
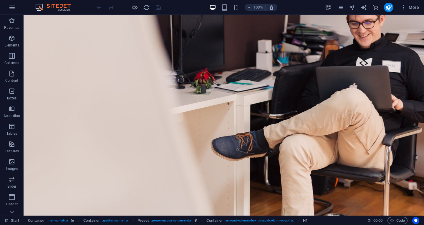
scroll to position [88, 0]
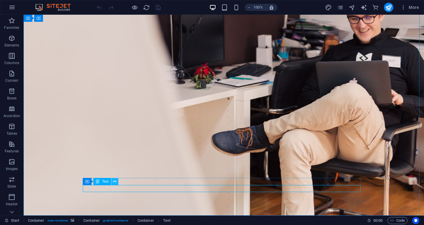
click at [115, 182] on icon at bounding box center [114, 182] width 3 height 6
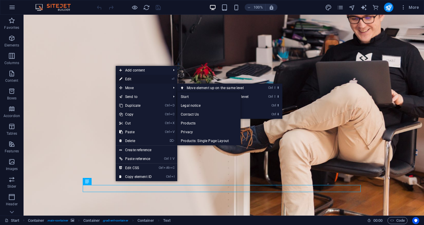
click at [130, 81] on link "⏎ Edit" at bounding box center [135, 79] width 39 height 9
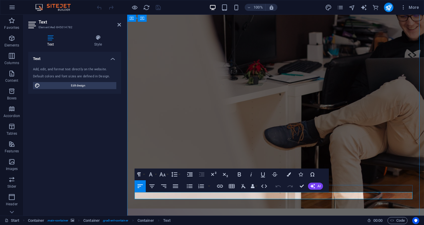
scroll to position [81, 0]
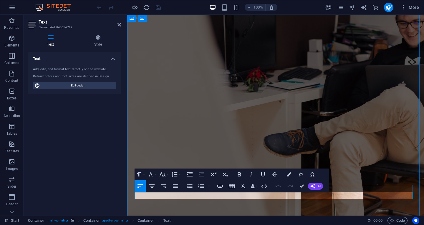
drag, startPoint x: 166, startPoint y: 196, endPoint x: 193, endPoint y: 195, distance: 27.1
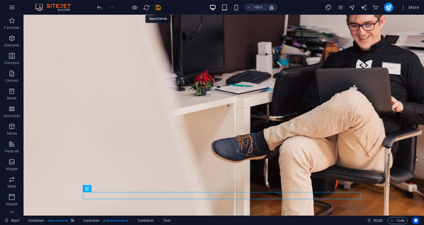
drag, startPoint x: 159, startPoint y: 7, endPoint x: 181, endPoint y: 10, distance: 22.5
click at [159, 7] on icon "save" at bounding box center [158, 7] width 7 height 7
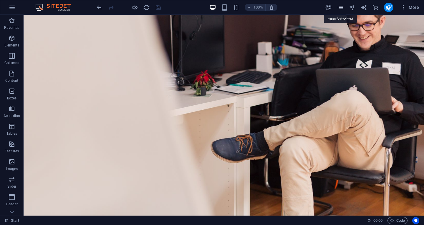
click at [340, 8] on icon "pages" at bounding box center [339, 7] width 7 height 7
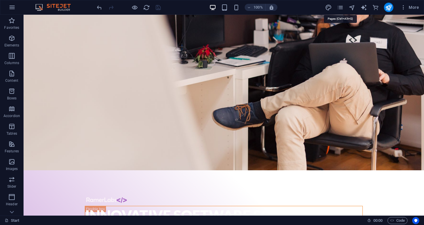
scroll to position [36, 0]
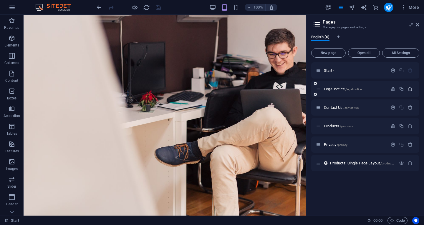
click at [411, 88] on icon "button" at bounding box center [409, 88] width 5 height 5
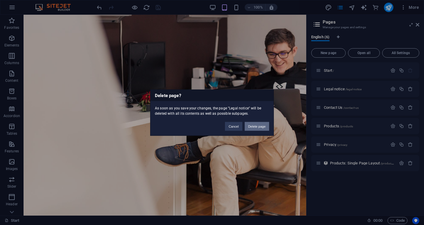
click at [251, 128] on button "Delete page" at bounding box center [256, 126] width 24 height 9
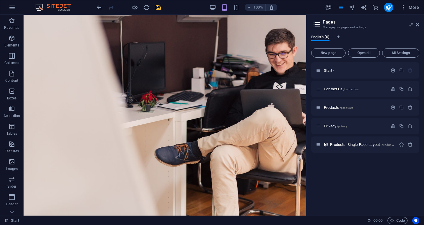
click at [159, 8] on icon "save" at bounding box center [158, 7] width 7 height 7
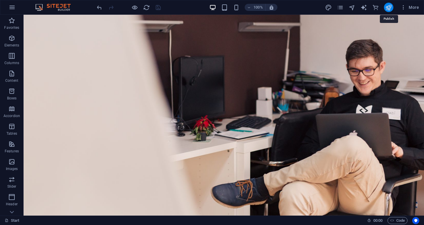
click at [386, 9] on icon "publish" at bounding box center [388, 7] width 7 height 7
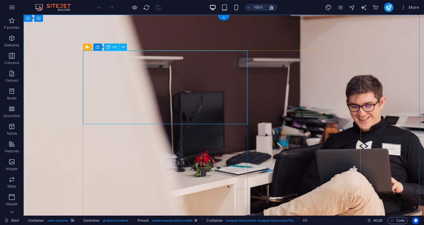
scroll to position [88, 0]
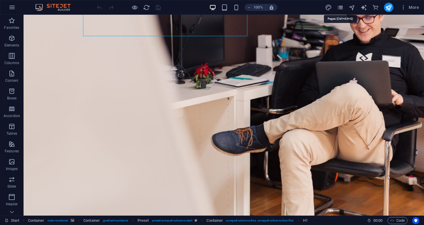
click at [342, 7] on icon "pages" at bounding box center [339, 7] width 7 height 7
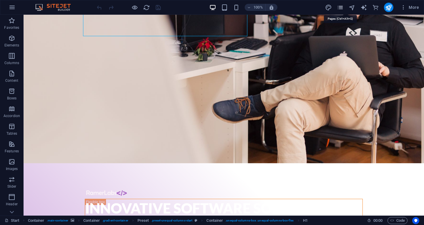
scroll to position [36, 0]
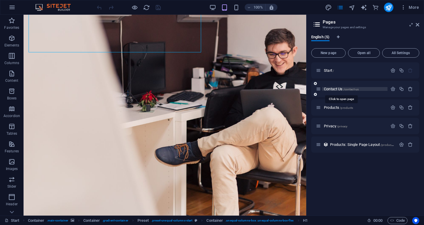
click at [336, 89] on span "Contact Us /contact-us" at bounding box center [341, 89] width 35 height 4
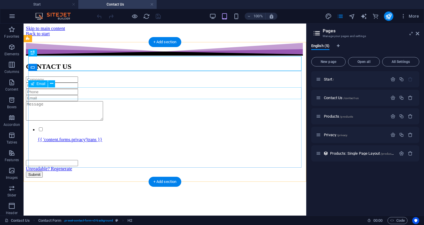
scroll to position [0, 0]
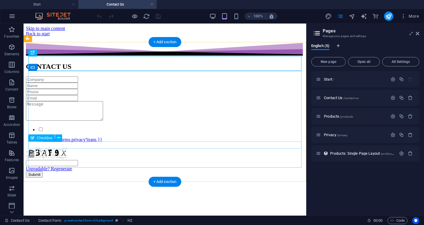
click at [67, 142] on div "{{ 'content.forms.privacy'|trans }}" at bounding box center [165, 134] width 278 height 16
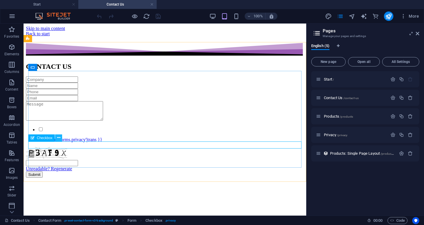
click at [57, 139] on icon at bounding box center [58, 138] width 3 height 6
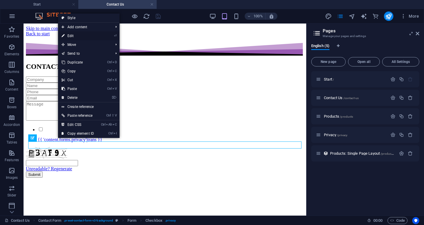
click at [74, 36] on link "⏎ Edit" at bounding box center [77, 35] width 39 height 9
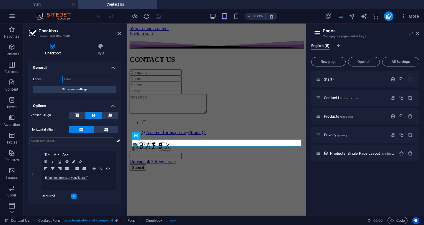
click at [76, 81] on input "Label" at bounding box center [89, 79] width 54 height 7
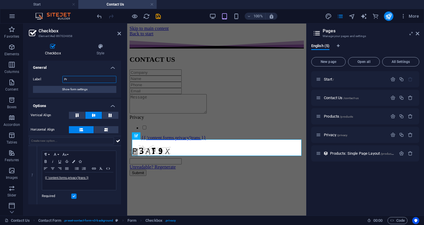
type input "P"
type input "Agree?"
click at [82, 178] on link "{{ 'content.forms.privacy'|trans }}" at bounding box center [66, 177] width 43 height 3
click at [67, 188] on icon "button" at bounding box center [67, 188] width 4 height 4
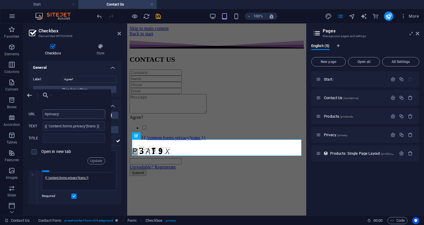
click at [94, 110] on input "#privacy" at bounding box center [74, 113] width 62 height 9
click at [63, 128] on input "{{ 'content.forms.privacy'|trans }}" at bounding box center [74, 125] width 62 height 9
click at [63, 113] on input "#privacy" at bounding box center [74, 113] width 62 height 9
drag, startPoint x: 102, startPoint y: 126, endPoint x: 36, endPoint y: 126, distance: 66.5
click at [36, 126] on div "{{ 'content.forms.privacy'|trans }} Text" at bounding box center [67, 126] width 76 height 10
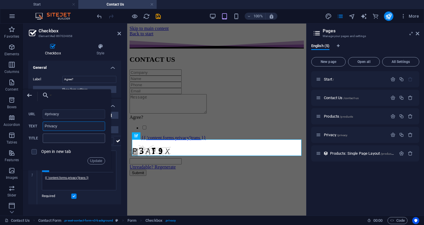
type input "Privacy"
click at [59, 140] on input "text" at bounding box center [74, 138] width 62 height 9
drag, startPoint x: 63, startPoint y: 130, endPoint x: 33, endPoint y: 127, distance: 30.7
click at [33, 127] on div "Privacy Text" at bounding box center [67, 126] width 76 height 10
click at [96, 180] on p "{{ 'content.forms.privacy'|tra ns }}" at bounding box center [79, 177] width 68 height 5
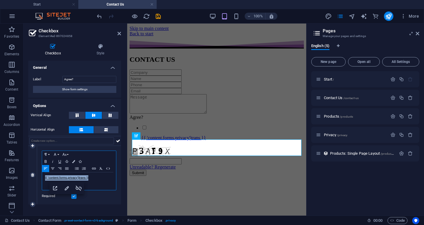
drag, startPoint x: 97, startPoint y: 179, endPoint x: 36, endPoint y: 180, distance: 61.5
click at [36, 180] on div "1 Paragraph Format Normal Heading 1 Heading 2 Heading 3 Heading 4 Heading 5 Hea…" at bounding box center [74, 175] width 93 height 59
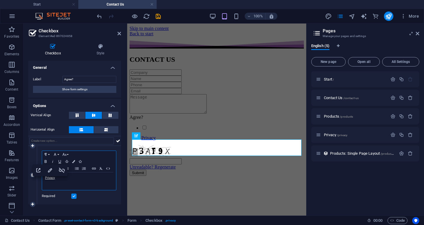
scroll to position [0, 1]
click at [74, 196] on label at bounding box center [73, 196] width 5 height 5
click at [0, 0] on input "Required" at bounding box center [0, 0] width 0 height 0
click at [163, 136] on icon at bounding box center [162, 136] width 3 height 6
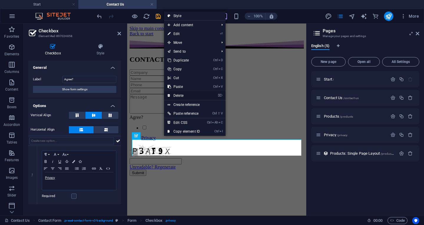
click at [188, 95] on link "⌦ Delete" at bounding box center [183, 95] width 39 height 9
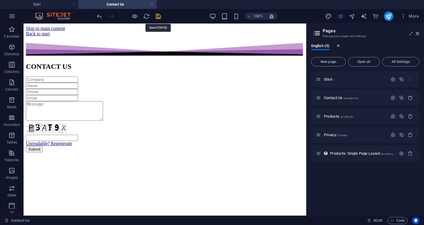
click at [159, 16] on icon "save" at bounding box center [158, 16] width 7 height 7
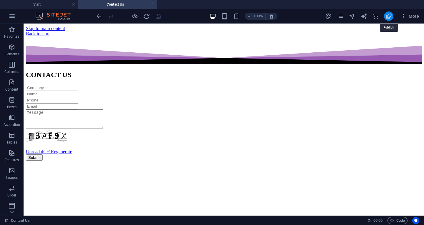
click at [389, 16] on icon "publish" at bounding box center [388, 16] width 7 height 7
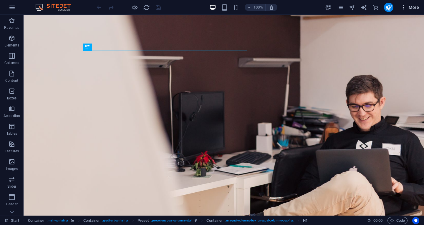
click at [409, 6] on span "More" at bounding box center [409, 7] width 19 height 6
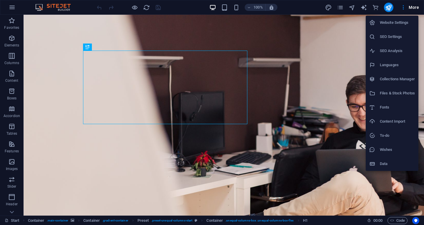
click at [384, 24] on h6 "Website Settings" at bounding box center [396, 22] width 35 height 7
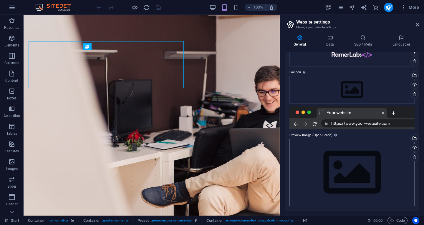
scroll to position [8, 0]
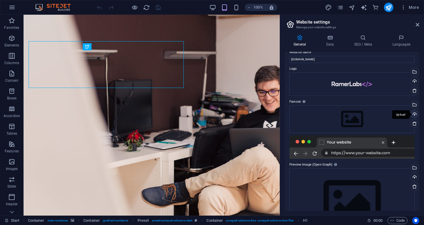
click at [414, 114] on div "Upload" at bounding box center [413, 114] width 9 height 9
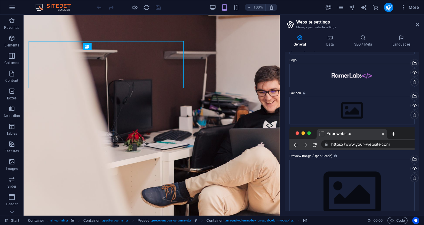
scroll to position [8, 0]
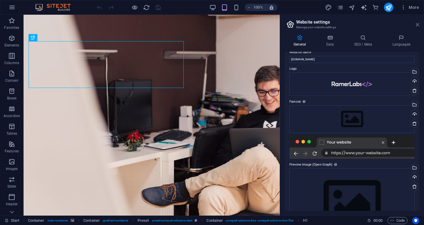
click at [418, 25] on icon at bounding box center [417, 24] width 4 height 5
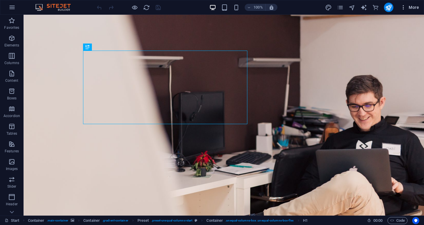
click at [402, 7] on icon "button" at bounding box center [403, 7] width 6 height 6
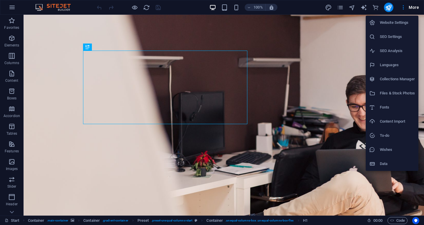
click at [397, 218] on div at bounding box center [212, 112] width 424 height 225
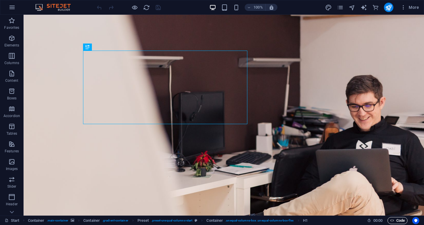
click at [397, 222] on span "Code" at bounding box center [397, 220] width 15 height 7
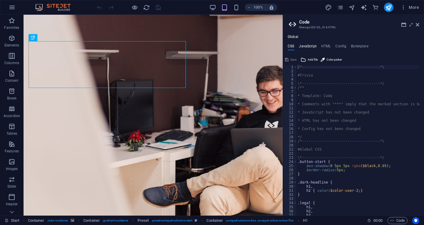
click at [309, 46] on h4 "JavaScript" at bounding box center [307, 47] width 17 height 6
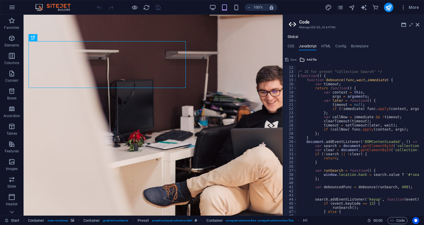
scroll to position [84, 0]
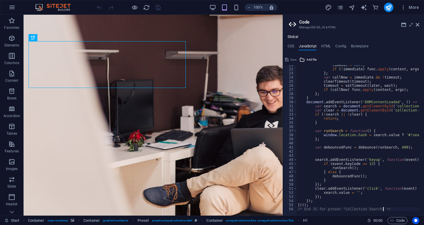
click at [388, 211] on div at bounding box center [391, 213] width 191 height 6
type textarea "/* End JS for preset "Collection Search" */"
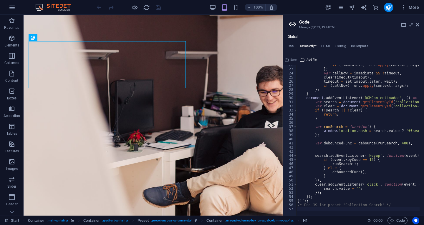
scroll to position [93, 0]
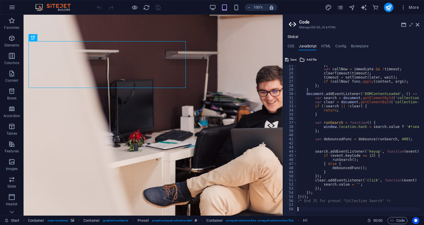
paste textarea "<!--End of [DOMAIN_NAME] Script-->"
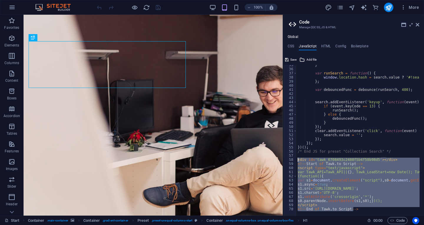
drag, startPoint x: 359, startPoint y: 209, endPoint x: 285, endPoint y: 158, distance: 89.6
click at [285, 158] on div "<!--End of [DOMAIN_NAME] Script--> 35 36 37 38 39 40 41 42 43 44 45 46 47 48 49…" at bounding box center [353, 140] width 141 height 151
type textarea "<div id='tawk_6708493c2480f5b4f58b98d5'></div> <!--Start of [DOMAIN_NAME] Scrip…"
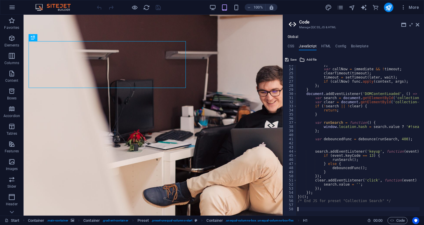
scroll to position [93, 0]
click at [325, 46] on h4 "HTML" at bounding box center [326, 47] width 10 height 6
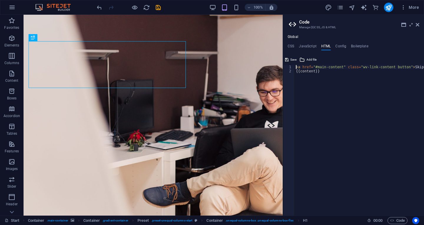
click at [321, 74] on div "< a href = "#main-content" class = "wv-link-content button" > Skip to main cont…" at bounding box center [373, 142] width 159 height 154
type textarea "{{content}}"
paste textarea "<!--End of [DOMAIN_NAME] Script-->"
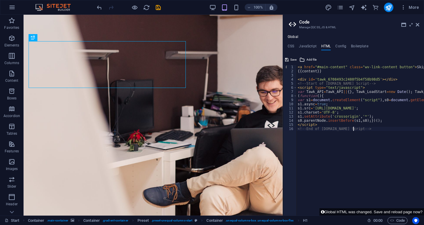
click at [366, 113] on div "< a href = "#main-content" class = "wv-link-content button" > Skip to main cont…" at bounding box center [400, 142] width 209 height 154
type textarea "s1.charset='UTF-8';"
click at [155, 7] on icon "save" at bounding box center [158, 7] width 7 height 7
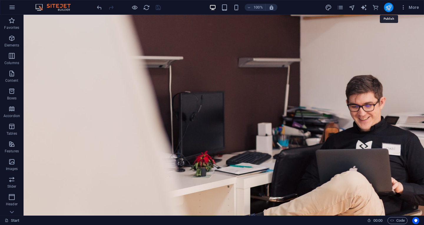
drag, startPoint x: 391, startPoint y: 6, endPoint x: 303, endPoint y: 85, distance: 118.1
click at [391, 6] on icon "publish" at bounding box center [388, 7] width 7 height 7
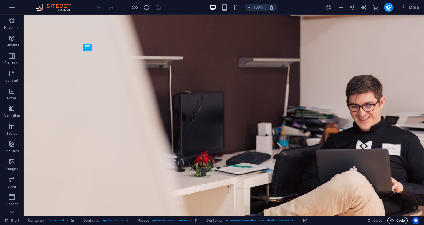
click at [403, 221] on span "Code" at bounding box center [397, 220] width 15 height 7
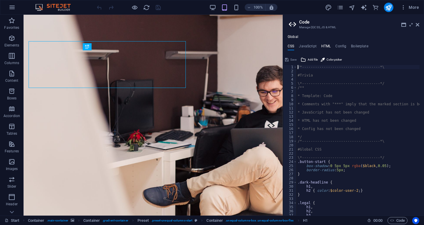
click at [326, 47] on h4 "HTML" at bounding box center [326, 47] width 10 height 6
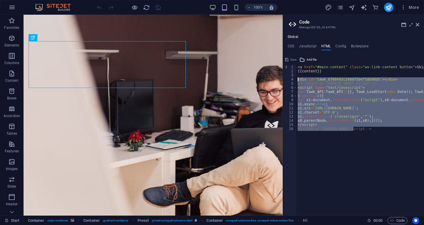
drag, startPoint x: 357, startPoint y: 129, endPoint x: 289, endPoint y: 80, distance: 84.0
click at [289, 80] on div "<a href="#main-content" class="wv-link-content button">Skip to main content</a>…" at bounding box center [353, 140] width 141 height 151
paste textarea "!--End"
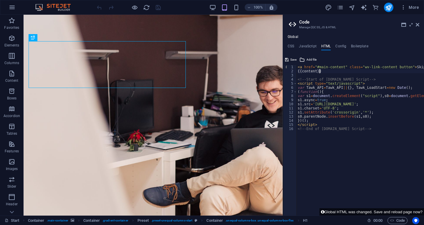
click at [341, 73] on div "< a href = "#main-content" class = "wv-link-content button" > Skip to main cont…" at bounding box center [382, 142] width 173 height 154
click at [357, 126] on div "< a href = "#main-content" class = "wv-link-content button" > Skip to main cont…" at bounding box center [382, 142] width 173 height 154
type textarea "</script>"
click at [293, 62] on span "Save" at bounding box center [293, 59] width 6 height 7
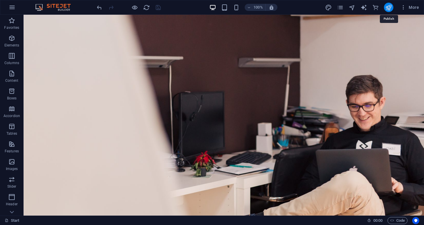
click at [385, 8] on icon "publish" at bounding box center [388, 7] width 7 height 7
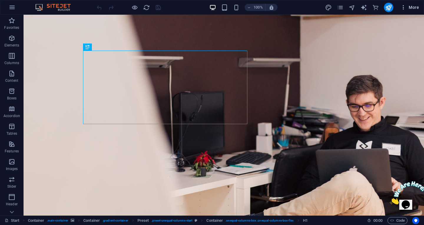
click at [410, 10] on button "More" at bounding box center [409, 7] width 23 height 9
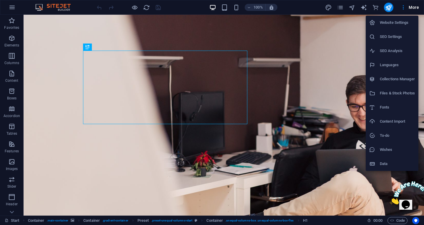
click at [383, 21] on h6 "Website Settings" at bounding box center [396, 22] width 35 height 7
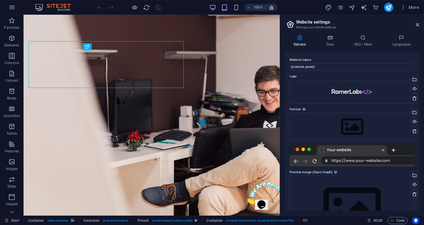
scroll to position [29, 0]
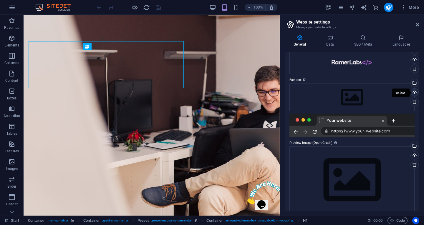
click at [413, 91] on div "Upload" at bounding box center [413, 93] width 9 height 9
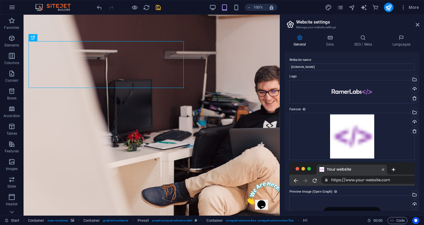
click at [159, 9] on icon "save" at bounding box center [158, 7] width 7 height 7
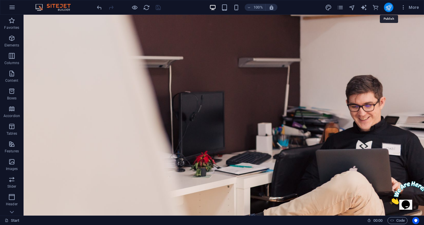
click at [391, 9] on icon "publish" at bounding box center [388, 7] width 7 height 7
